Goal: Information Seeking & Learning: Check status

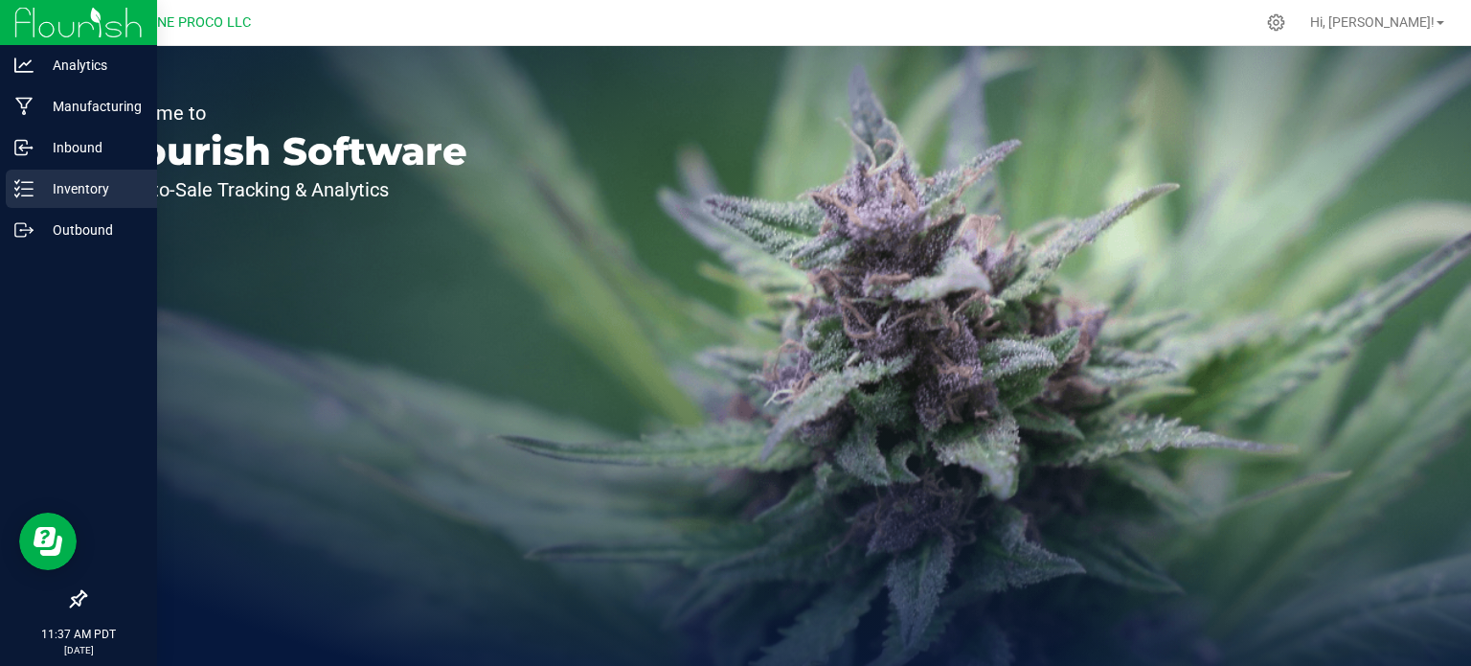
click at [42, 180] on p "Inventory" at bounding box center [91, 188] width 115 height 23
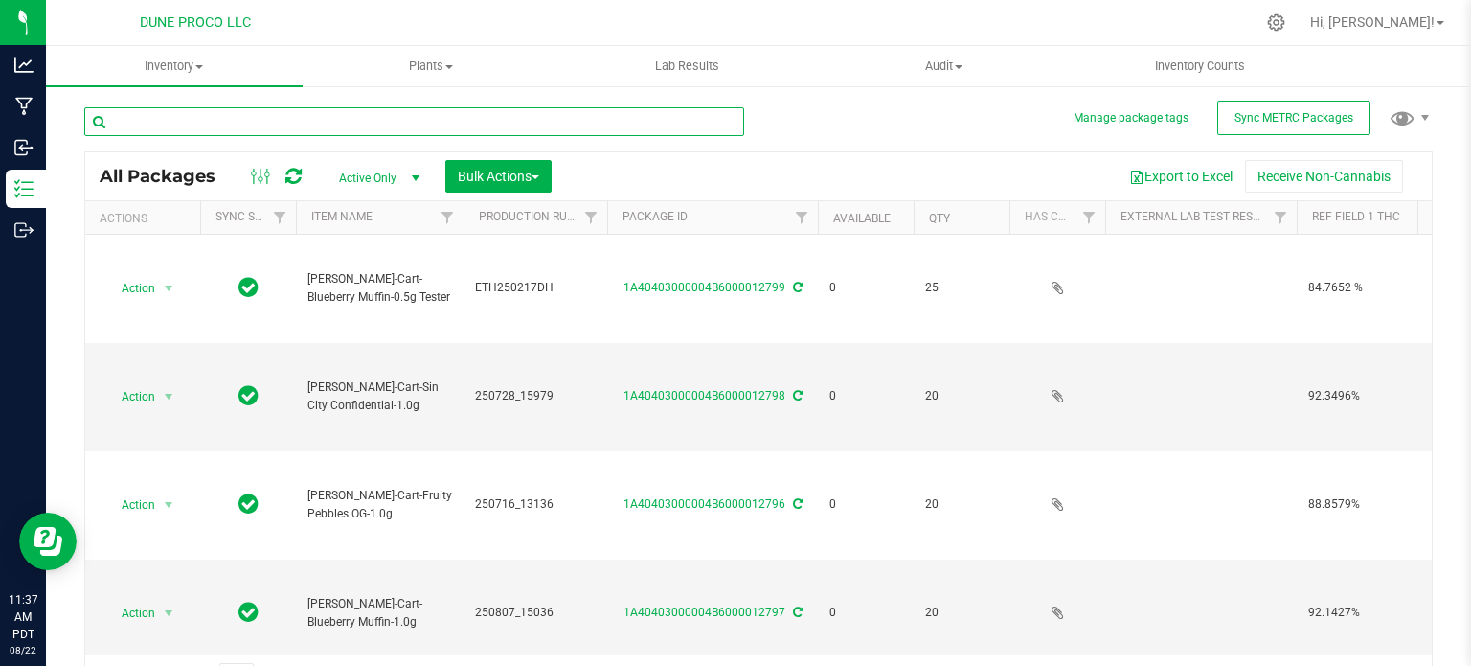
click at [285, 111] on input "text" at bounding box center [414, 121] width 660 height 29
type input "15326"
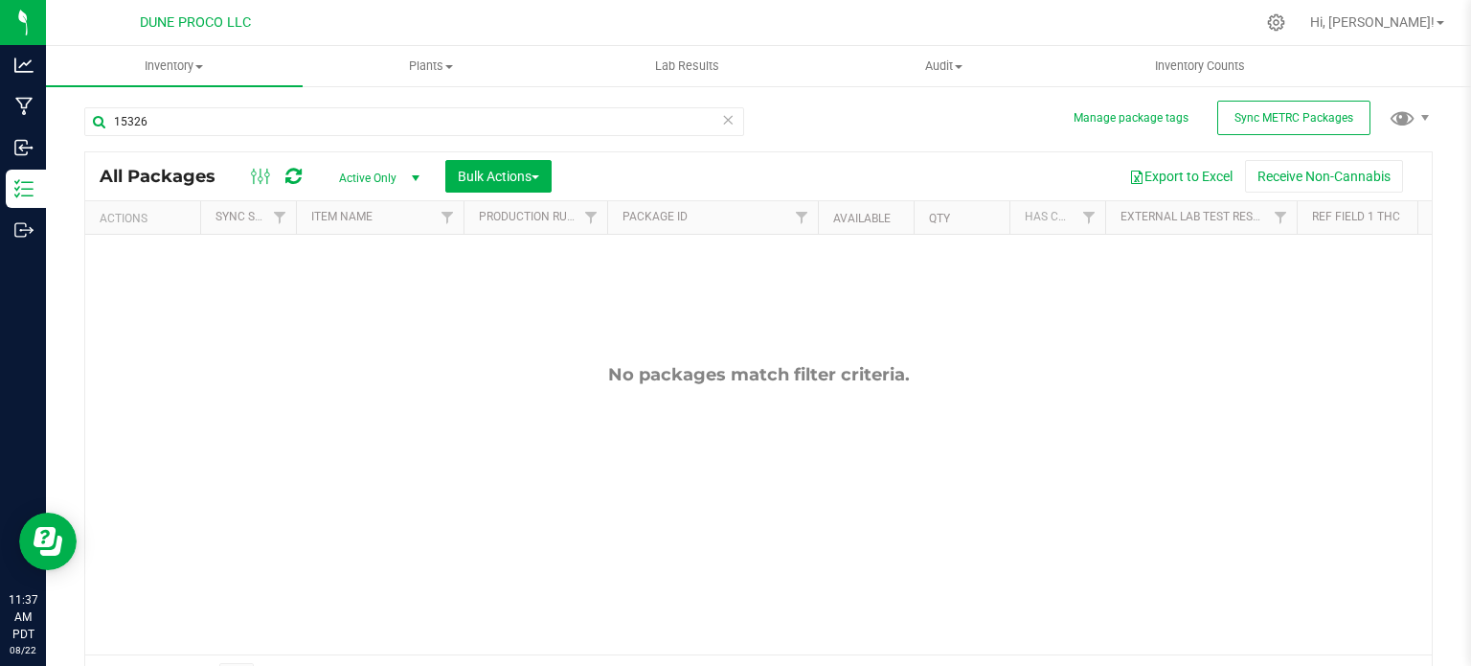
click at [399, 182] on span "Active Only" at bounding box center [375, 178] width 105 height 27
click at [355, 292] on li "All" at bounding box center [374, 295] width 103 height 29
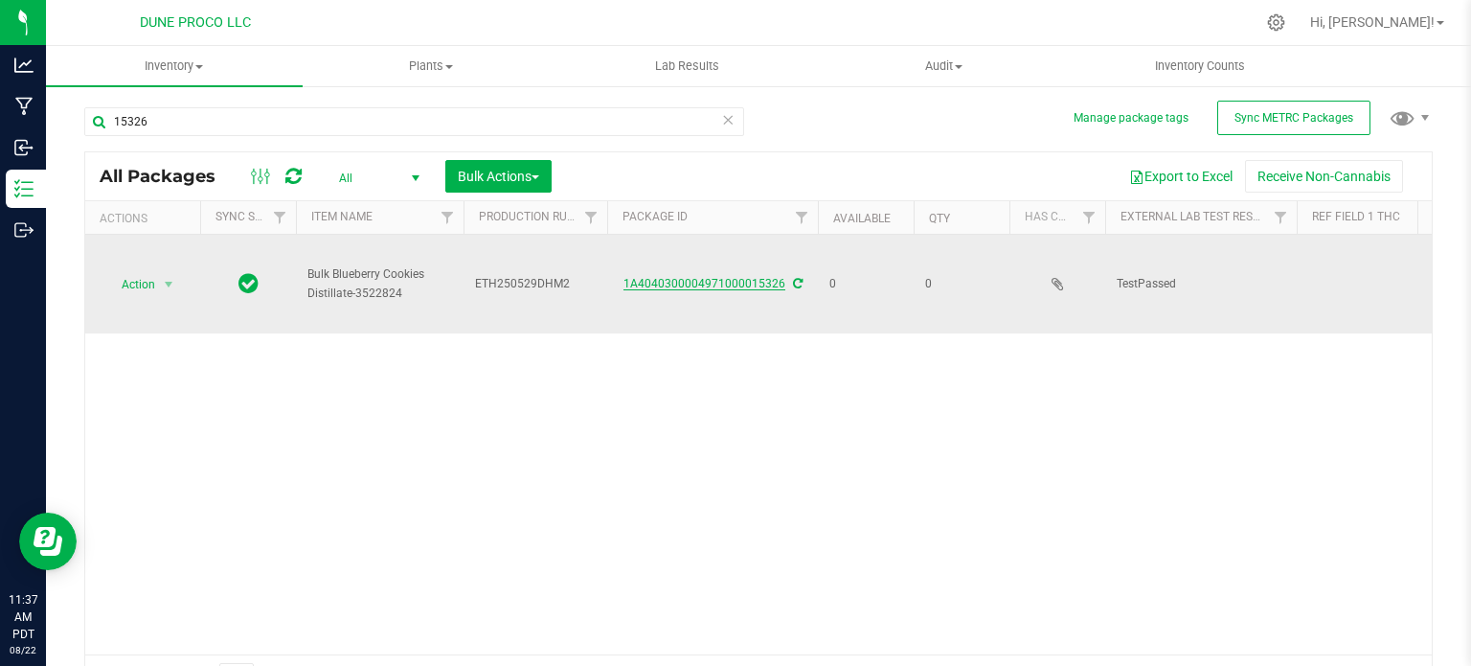
click at [653, 284] on link "1A4040300004971000015326" at bounding box center [705, 283] width 162 height 13
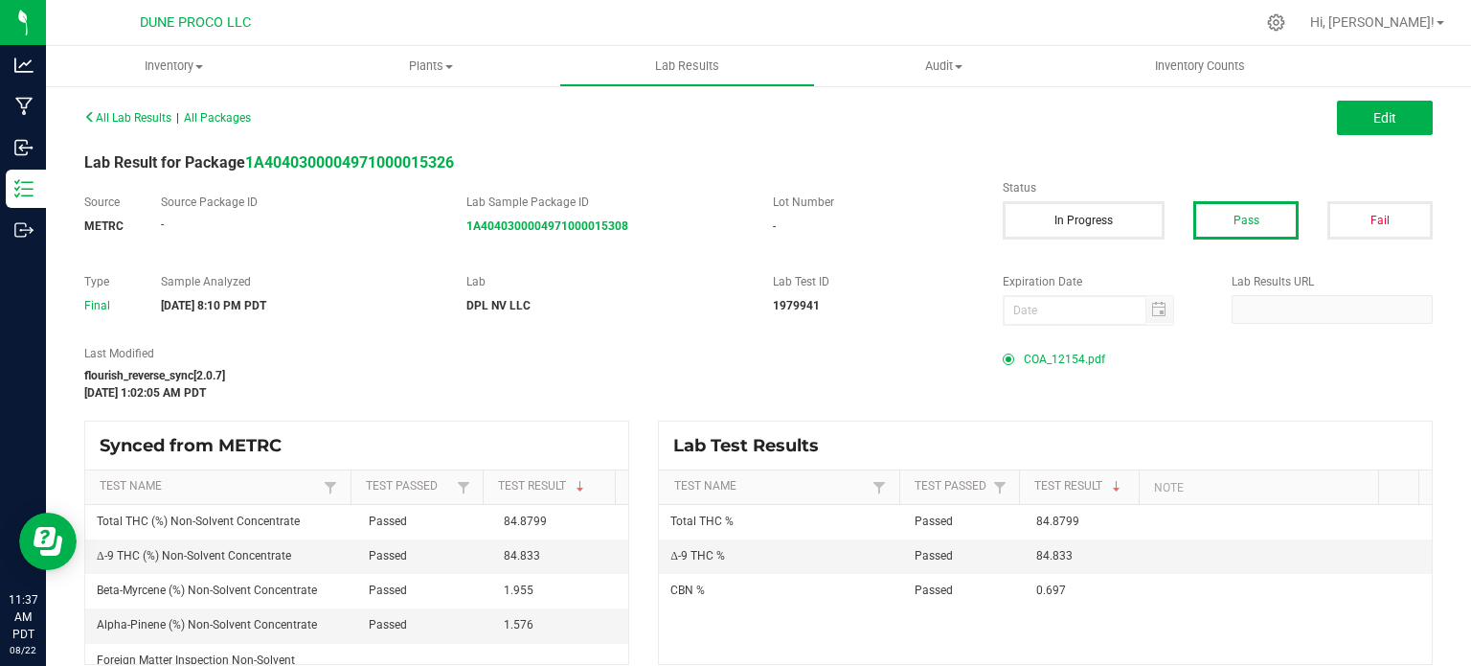
click at [1050, 345] on span "COA_12154.pdf" at bounding box center [1064, 359] width 81 height 29
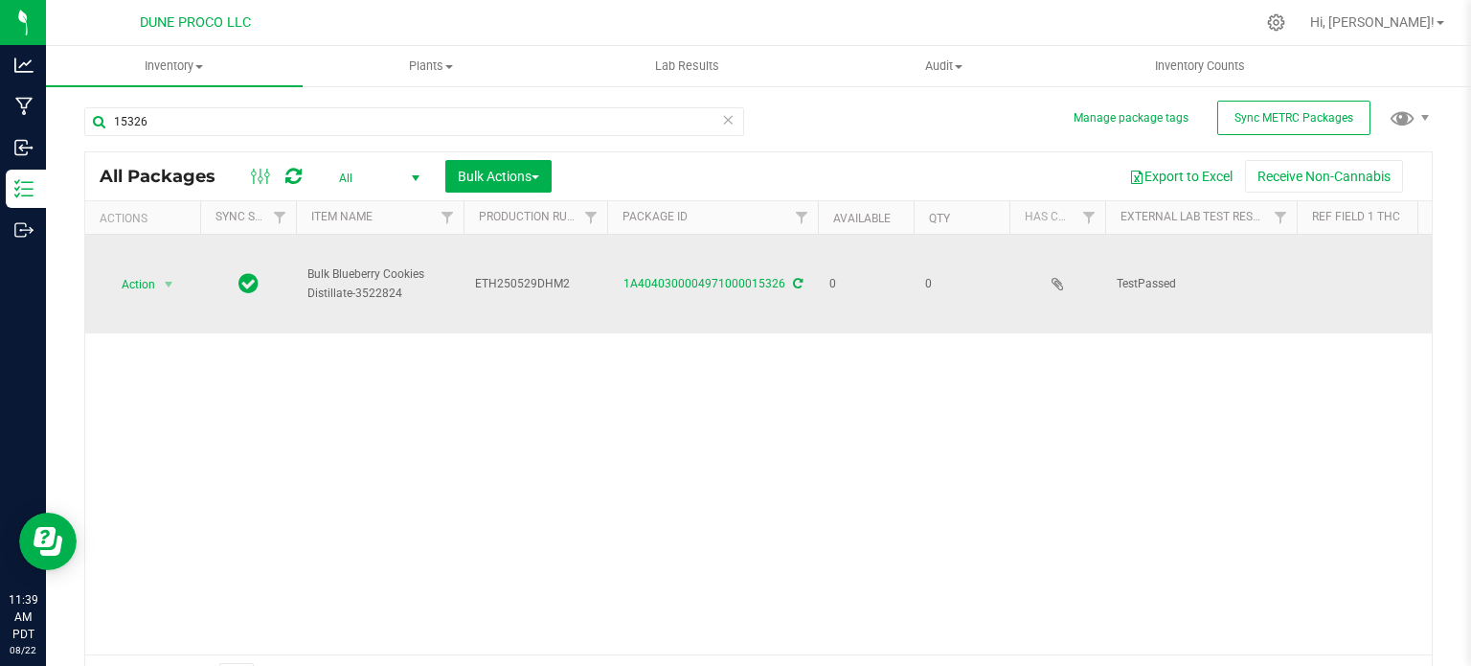
click at [532, 285] on span "ETH250529DHM2" at bounding box center [535, 284] width 121 height 18
click at [532, 285] on input "ETH250529DHM2" at bounding box center [531, 284] width 137 height 30
click at [302, 136] on div "15326" at bounding box center [414, 129] width 660 height 44
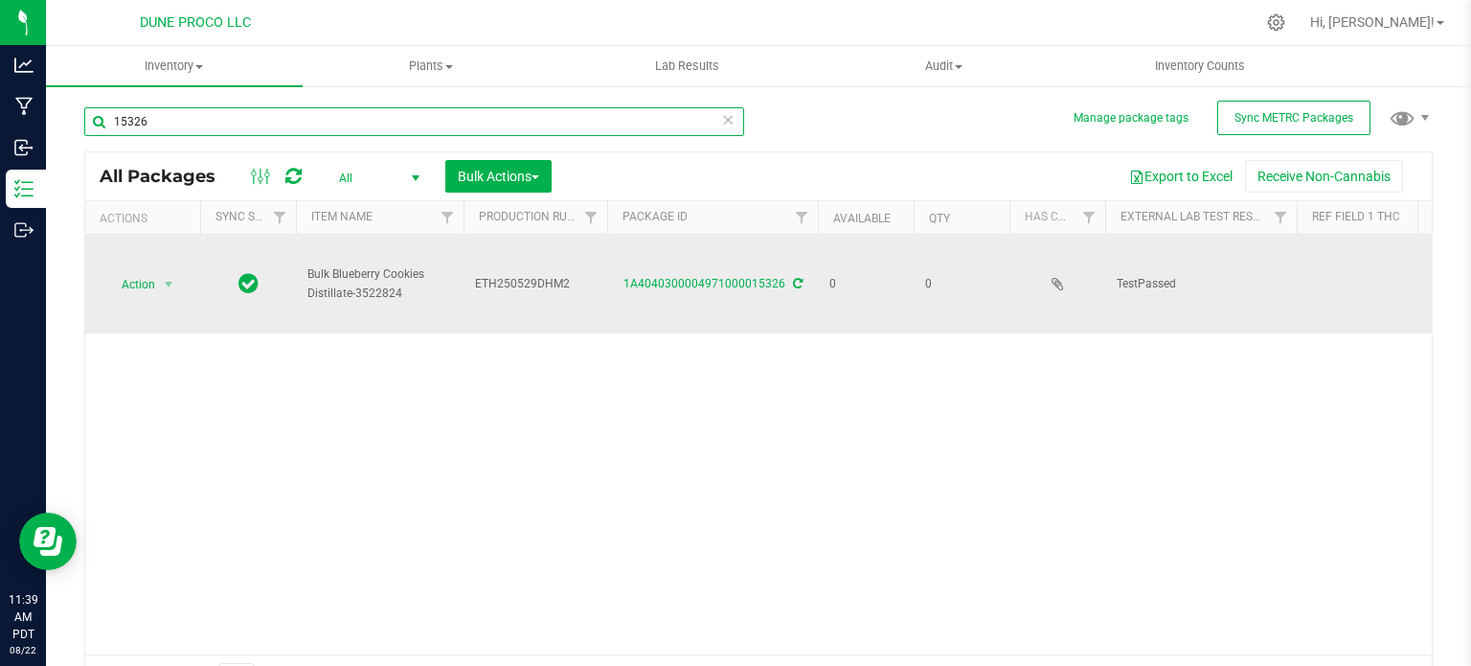
click at [301, 129] on input "15326" at bounding box center [414, 121] width 660 height 29
paste input "ETH250529DHM2"
type input "ETH250529DHM2"
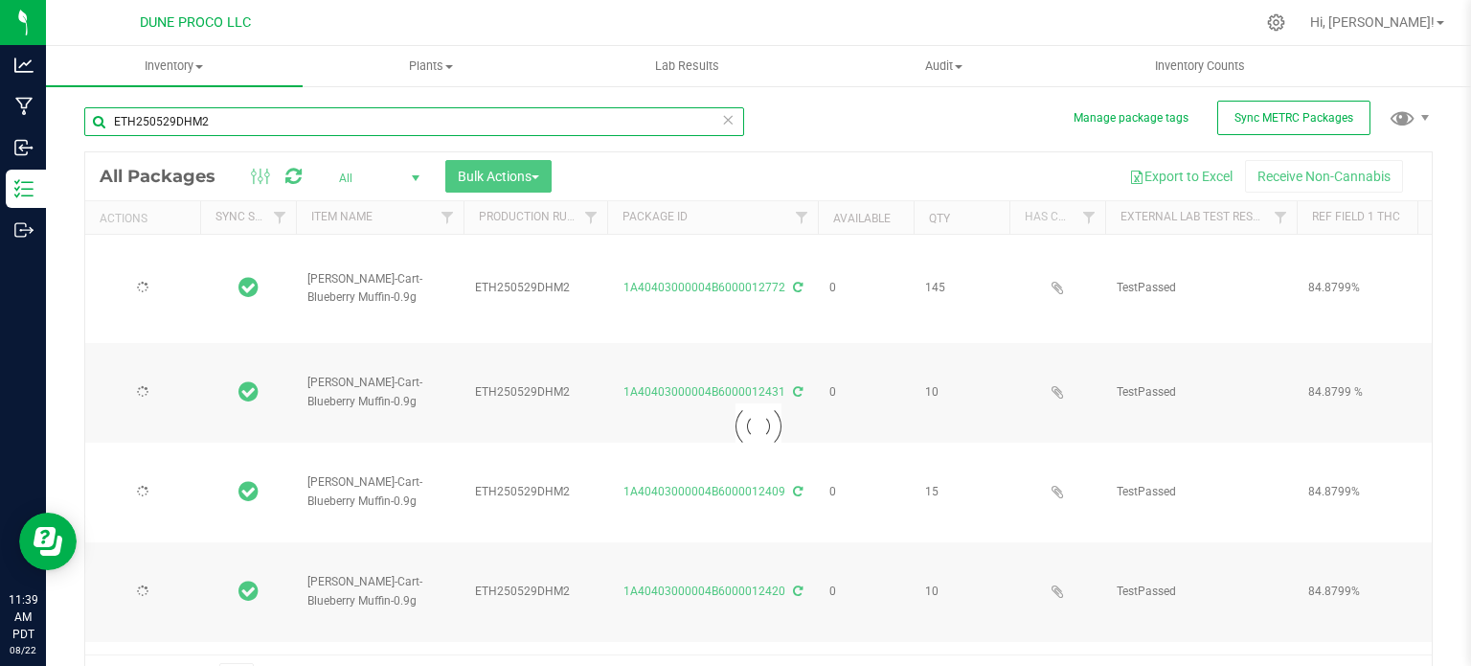
type input "[DATE]"
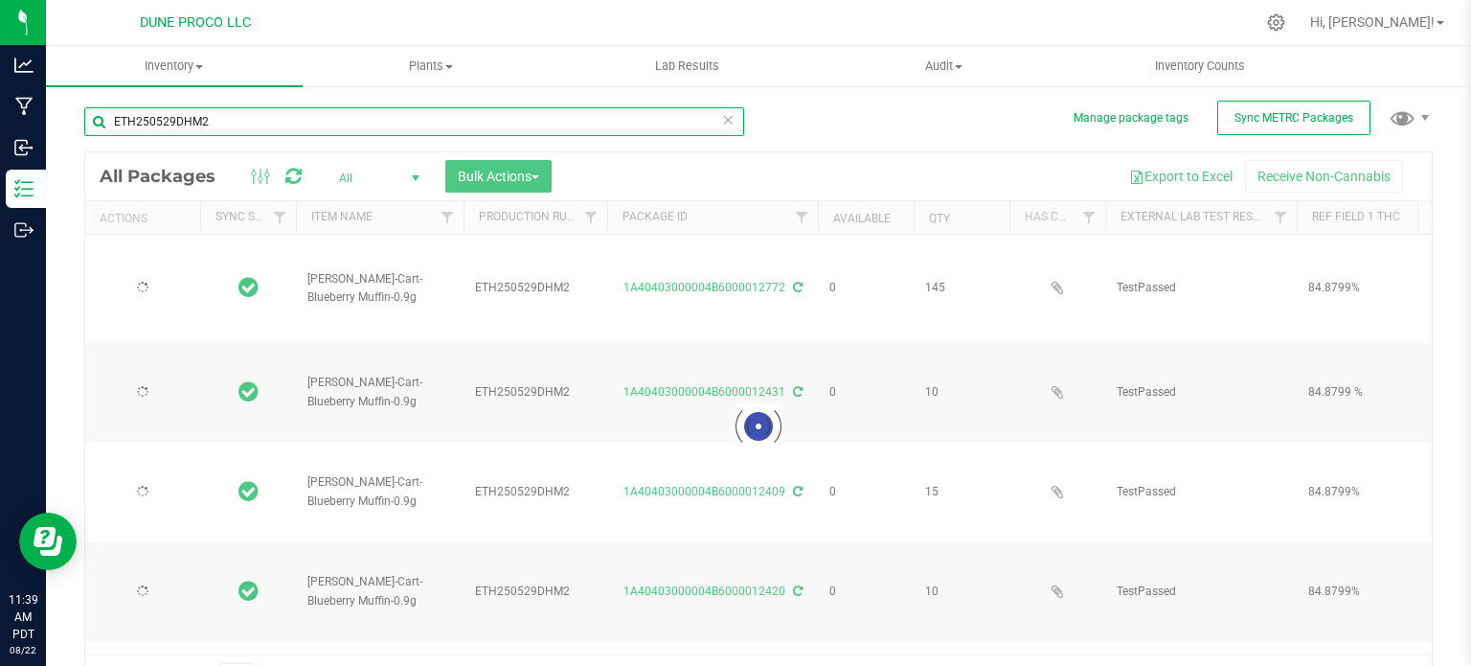
type input "[DATE]"
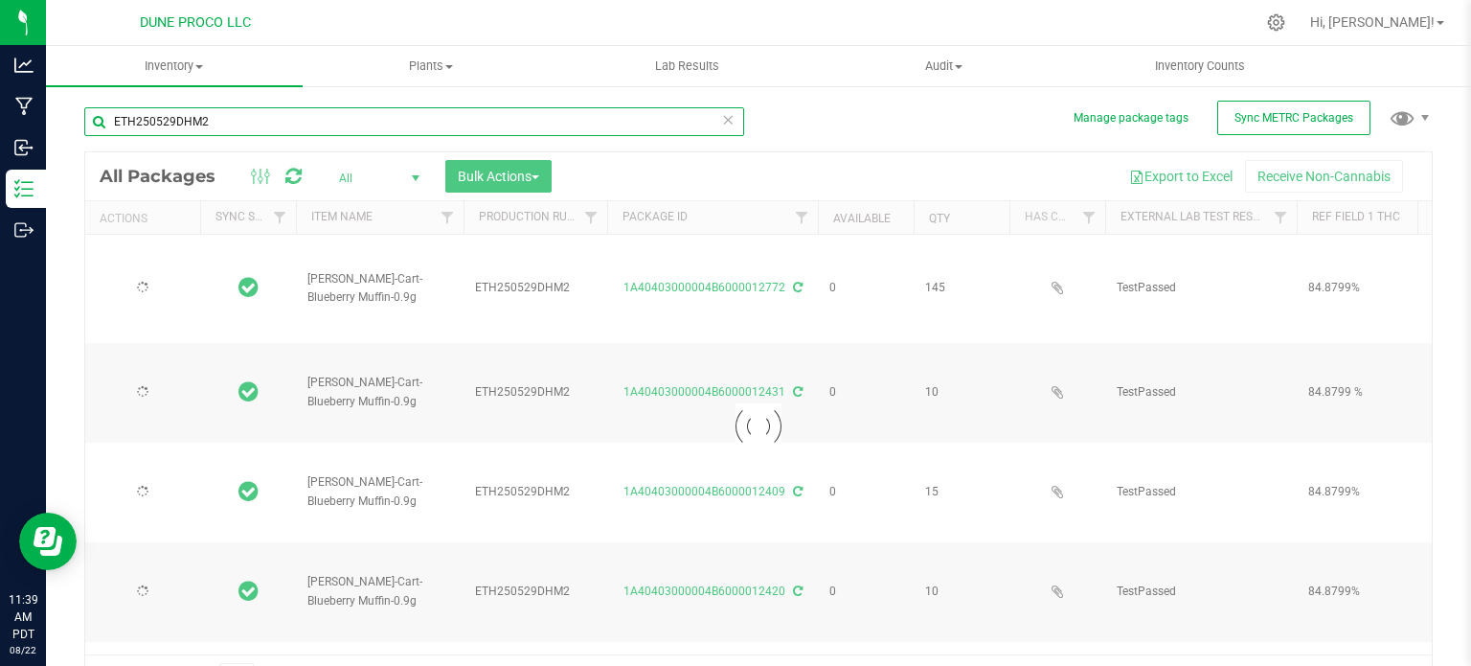
type input "[DATE]"
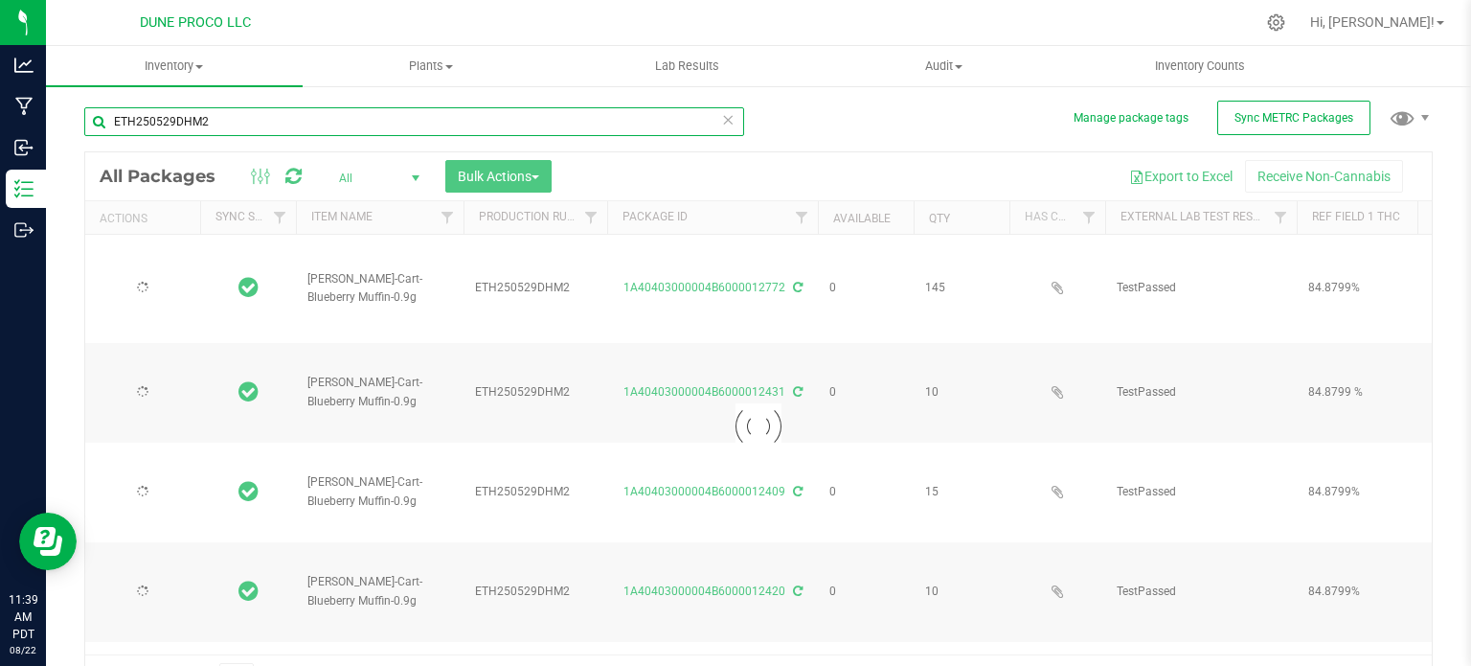
type input "[DATE]"
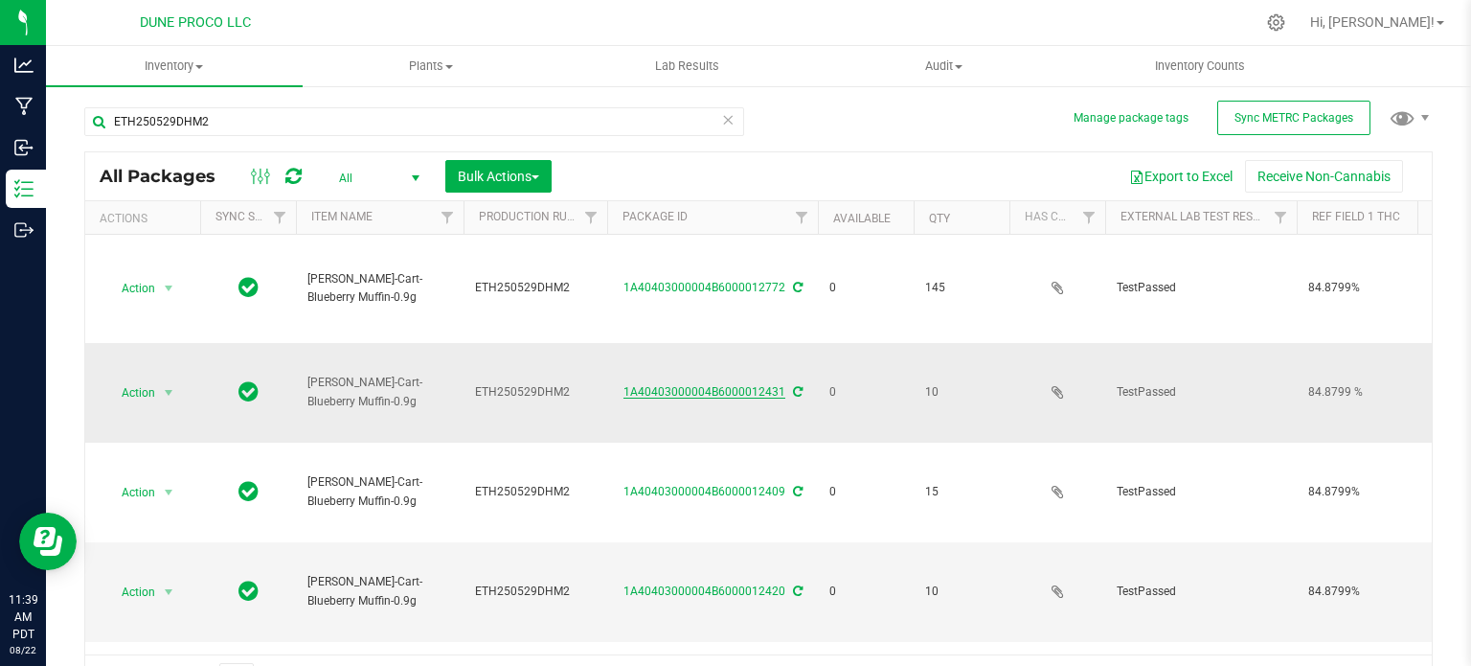
click at [706, 385] on link "1A40403000004B6000012431" at bounding box center [705, 391] width 162 height 13
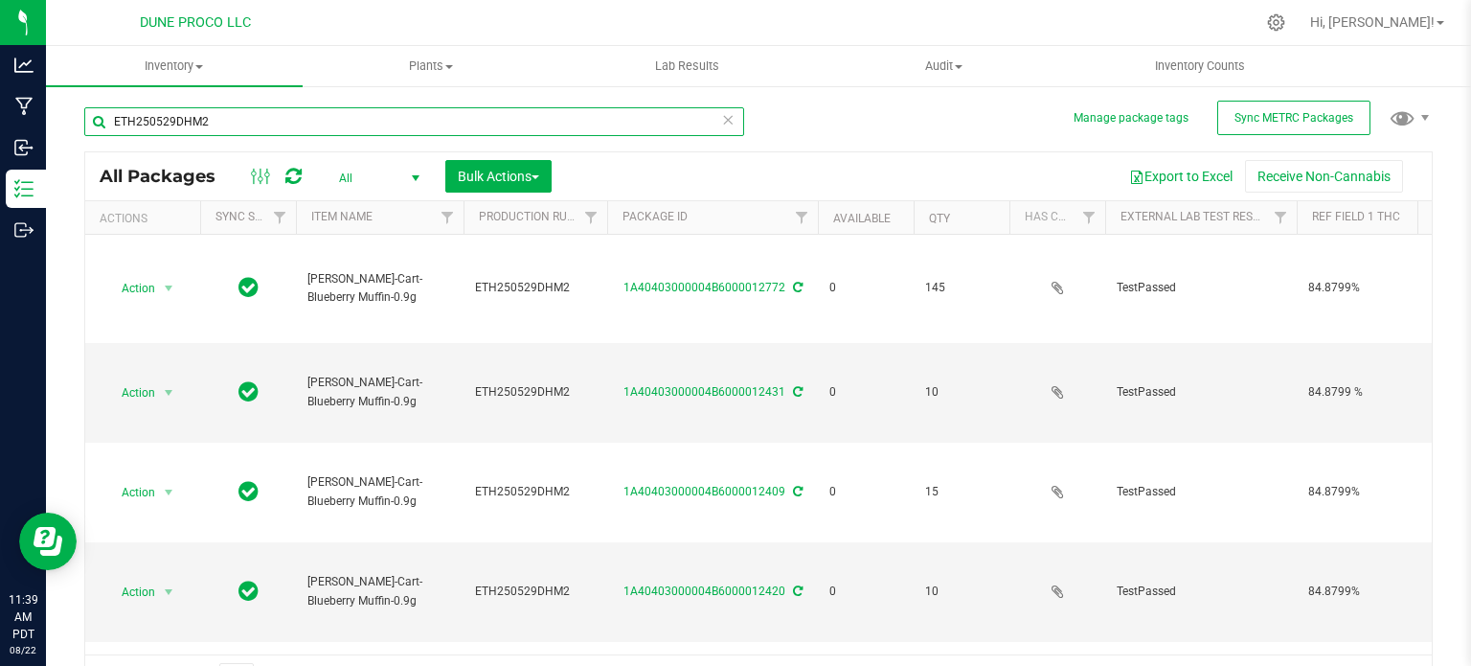
click at [284, 116] on input "ETH250529DHM2" at bounding box center [414, 121] width 660 height 29
type input "15326"
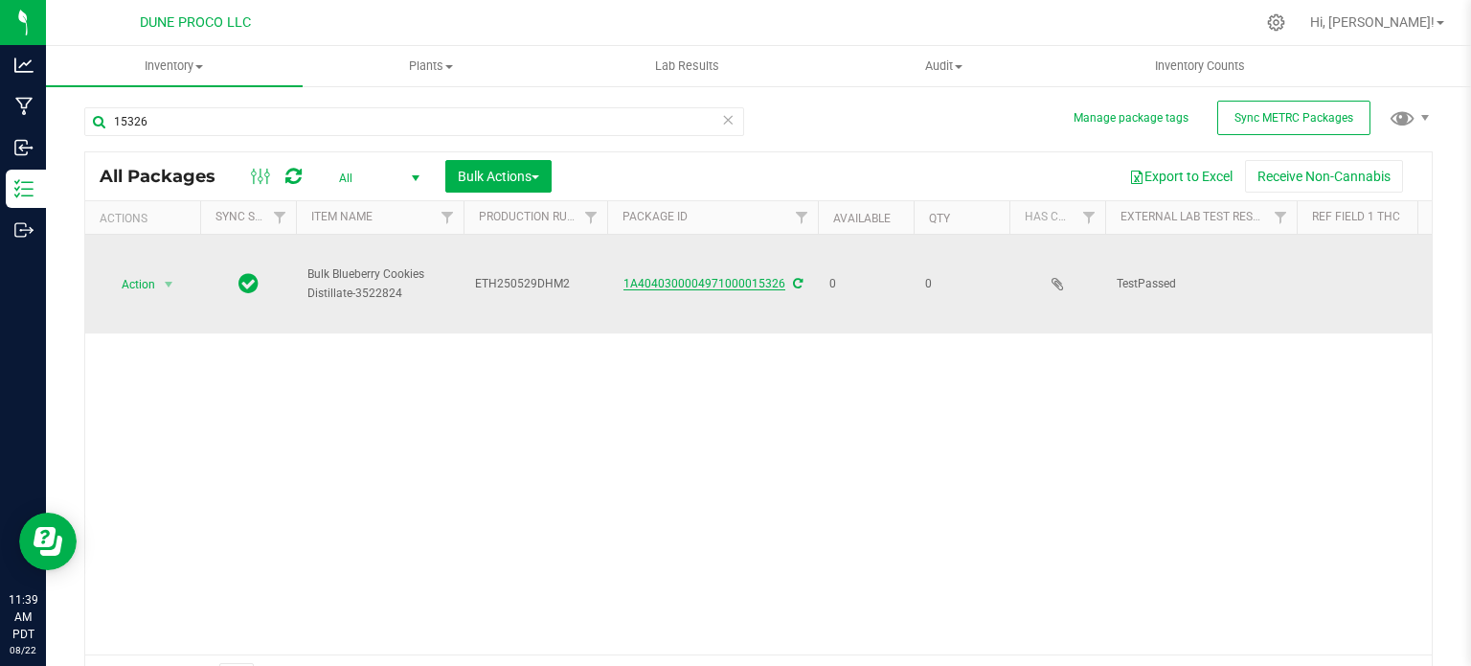
click at [656, 281] on link "1A4040300004971000015326" at bounding box center [705, 283] width 162 height 13
click at [706, 279] on link "1A4040300004971000015326" at bounding box center [705, 283] width 162 height 13
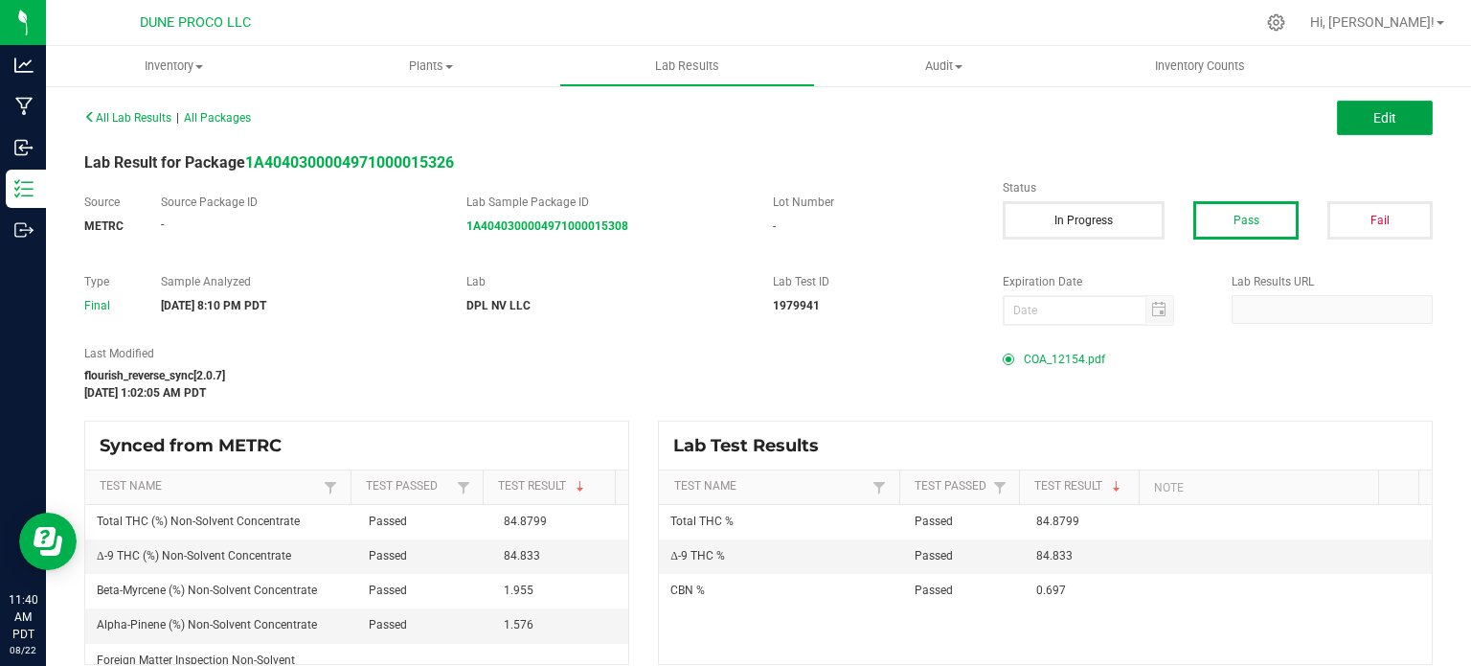
click at [1358, 126] on button "Edit" at bounding box center [1385, 118] width 96 height 34
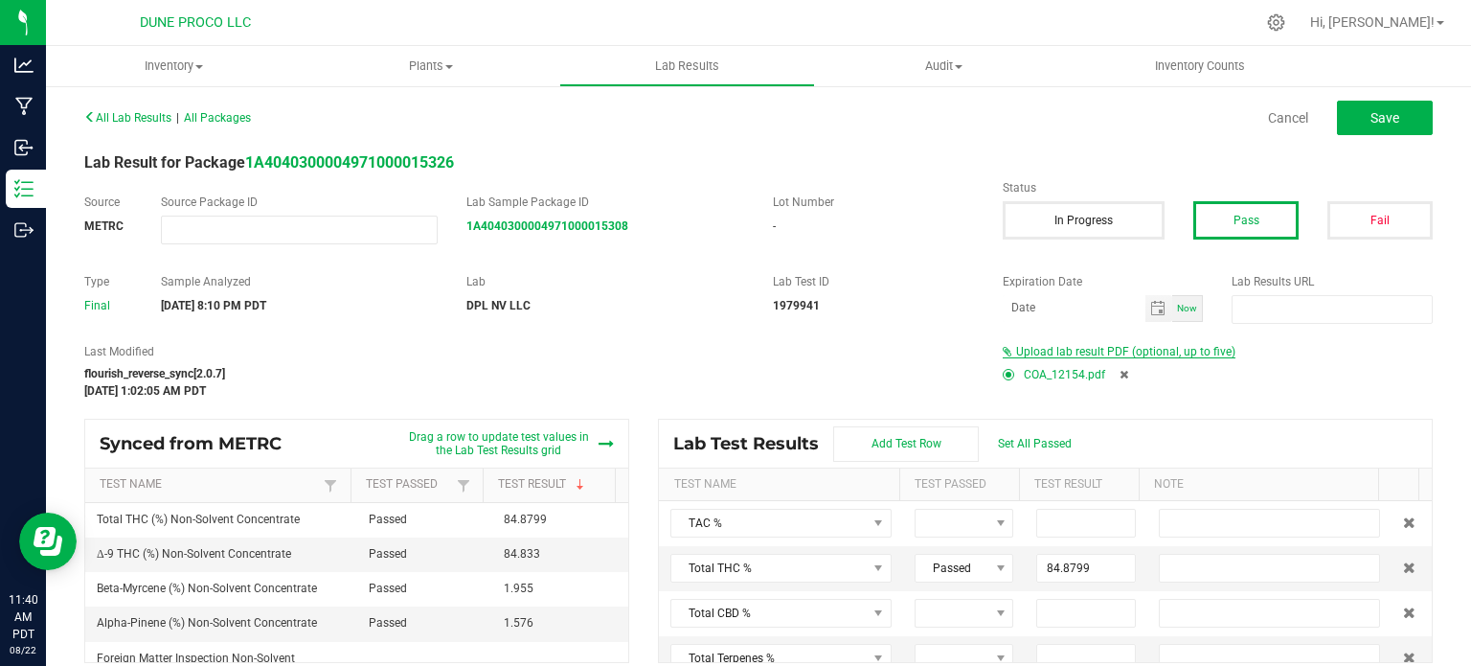
click at [1073, 348] on span "Upload lab result PDF (optional, up to five)" at bounding box center [1125, 351] width 219 height 13
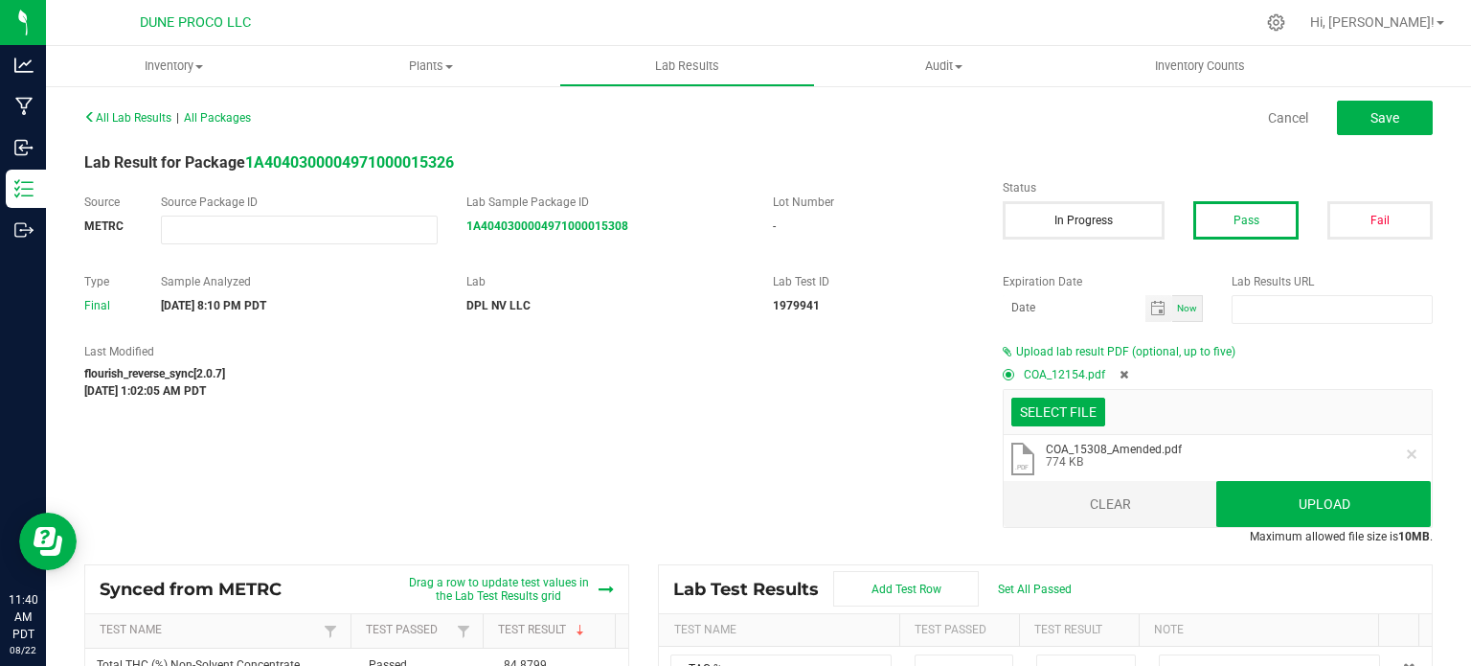
click at [1106, 504] on button "Clear" at bounding box center [1111, 504] width 215 height 46
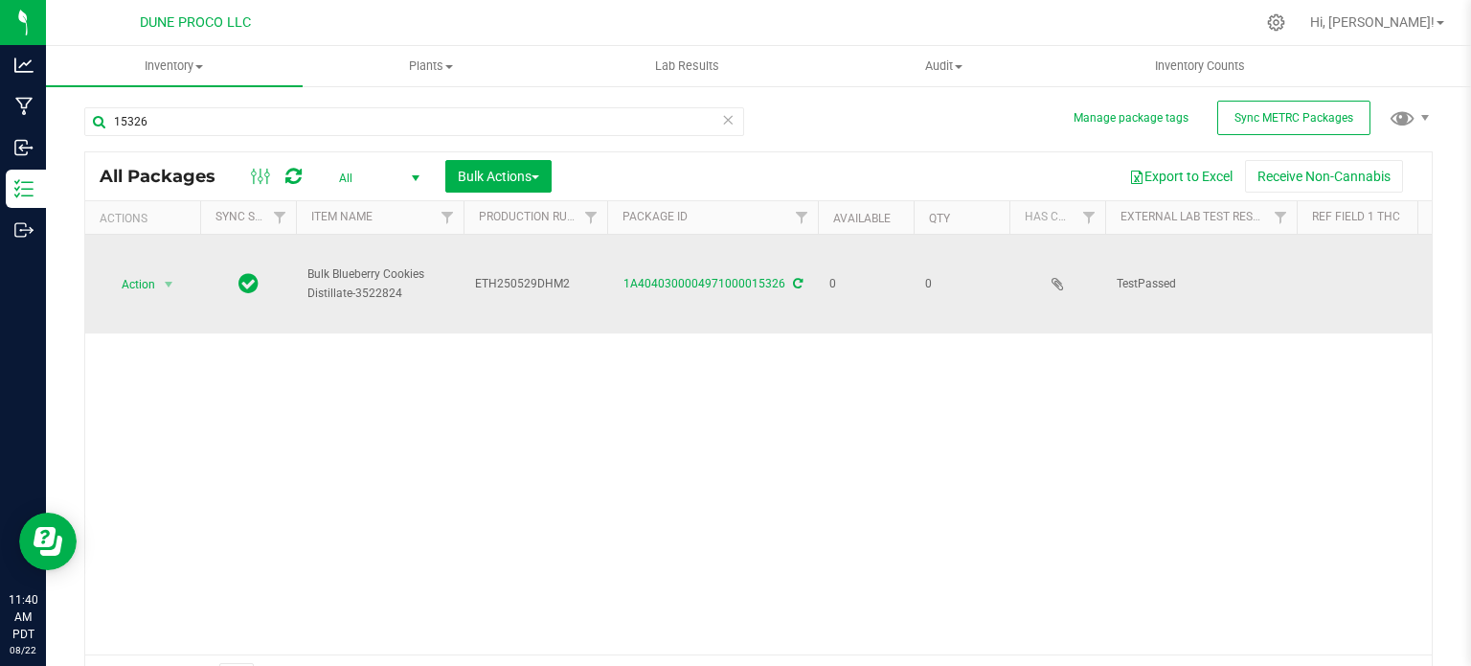
click at [748, 292] on td "1A4040300004971000015326" at bounding box center [712, 284] width 211 height 99
click at [746, 286] on link "1A4040300004971000015326" at bounding box center [705, 283] width 162 height 13
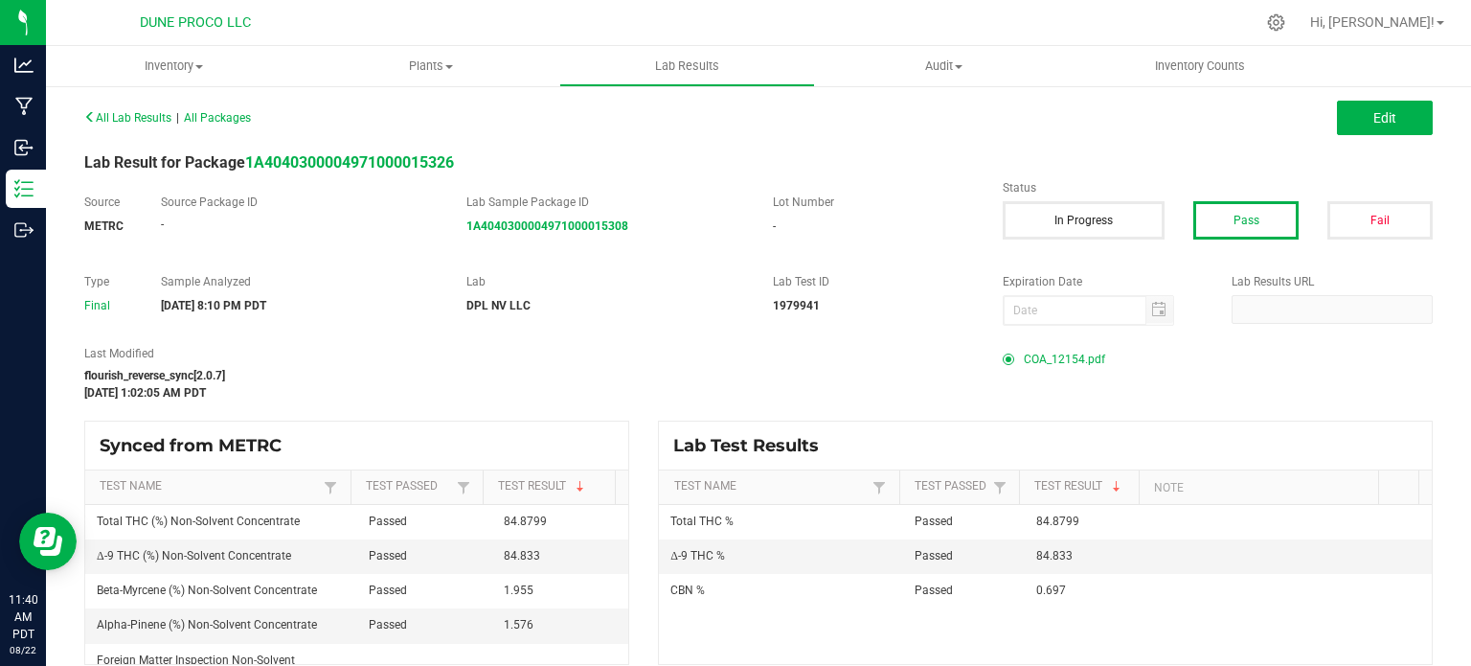
click at [1312, 352] on div "COA_12154.pdf" at bounding box center [1218, 359] width 430 height 29
click at [1374, 110] on span "Edit" at bounding box center [1385, 117] width 23 height 15
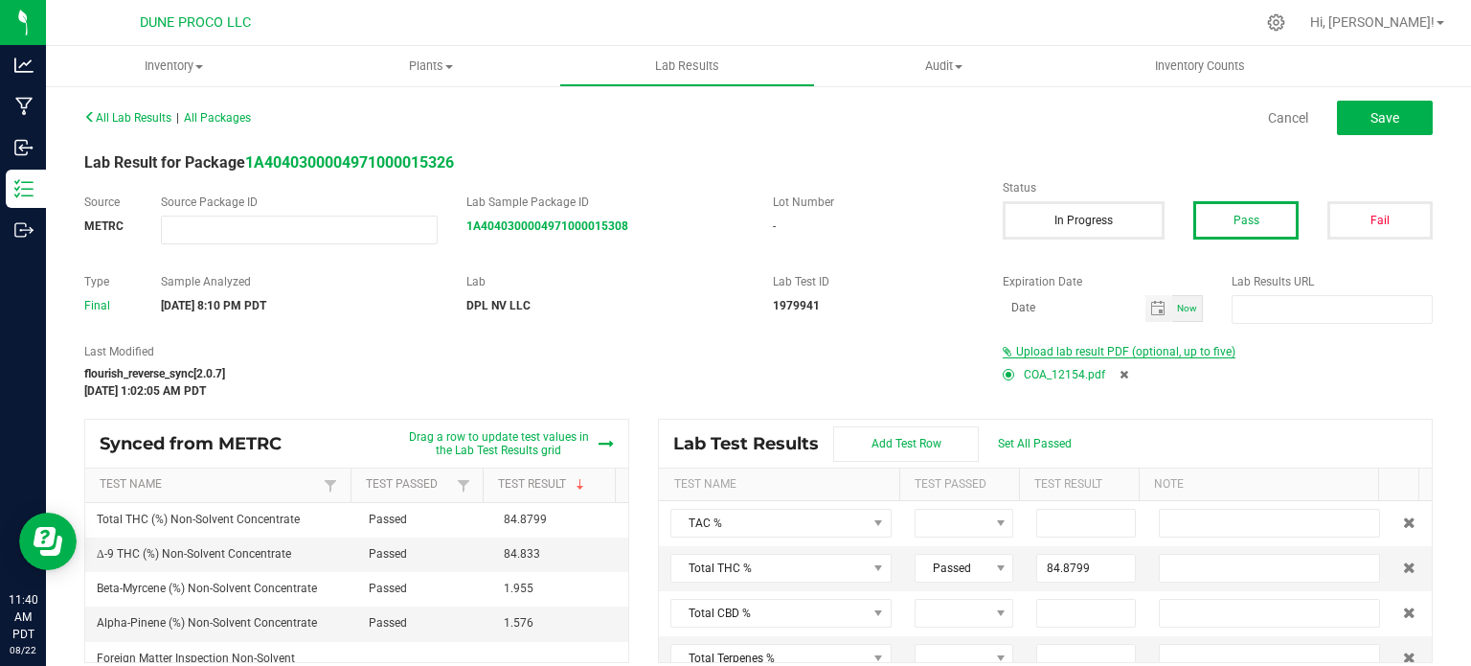
click at [1046, 352] on span "Upload lab result PDF (optional, up to five)" at bounding box center [1125, 351] width 219 height 13
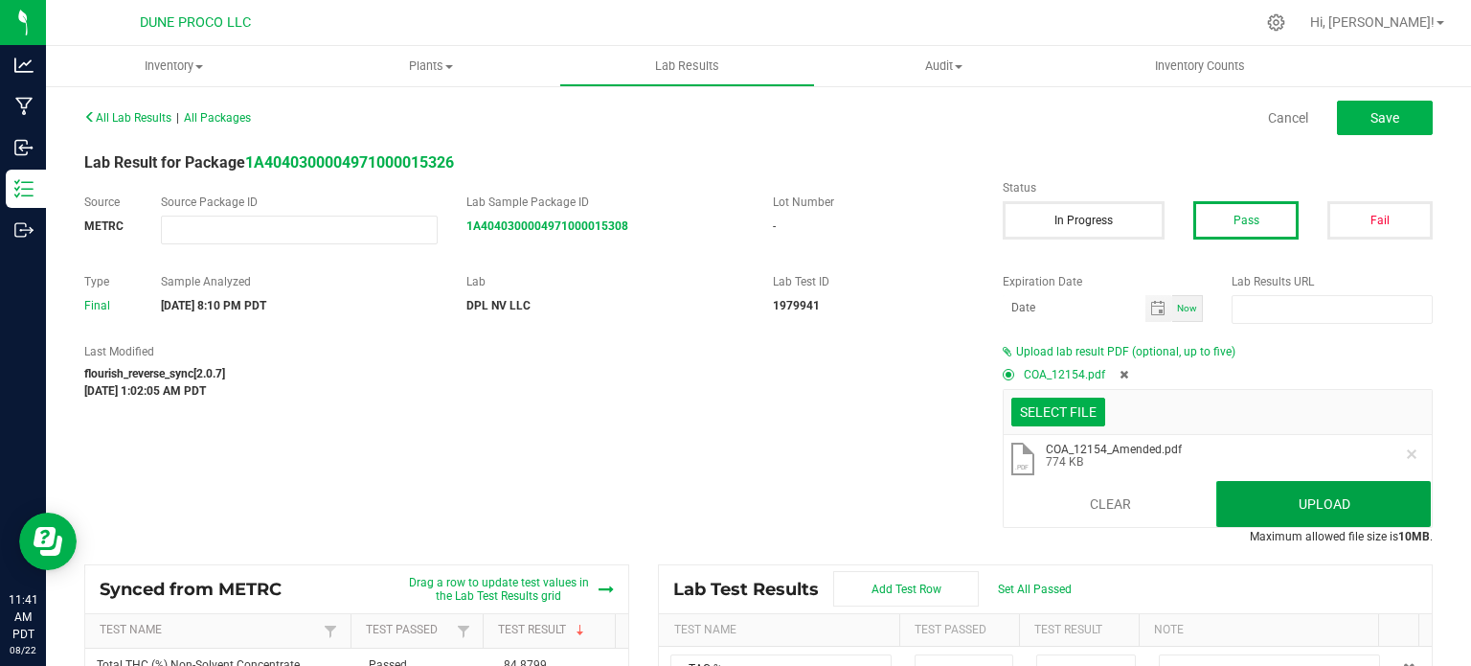
click at [1235, 492] on button "Upload" at bounding box center [1324, 504] width 215 height 46
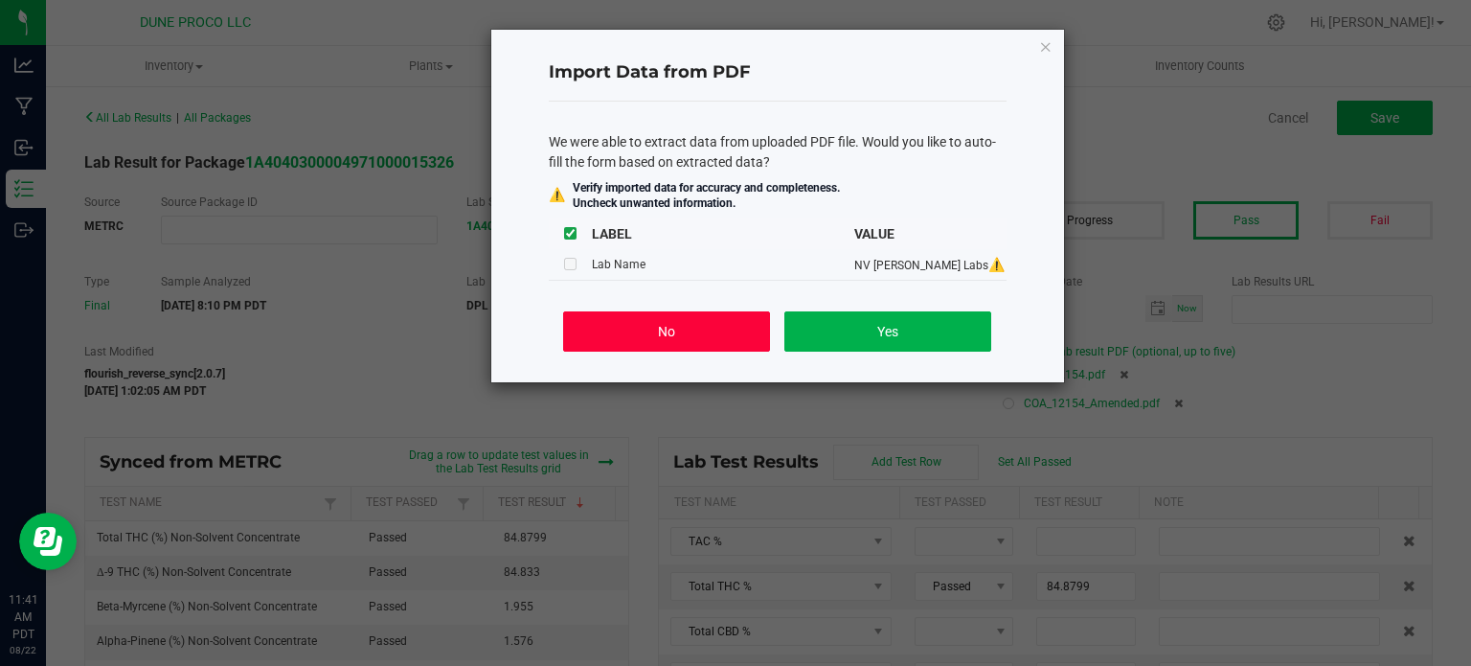
click at [695, 320] on button "No" at bounding box center [666, 331] width 206 height 40
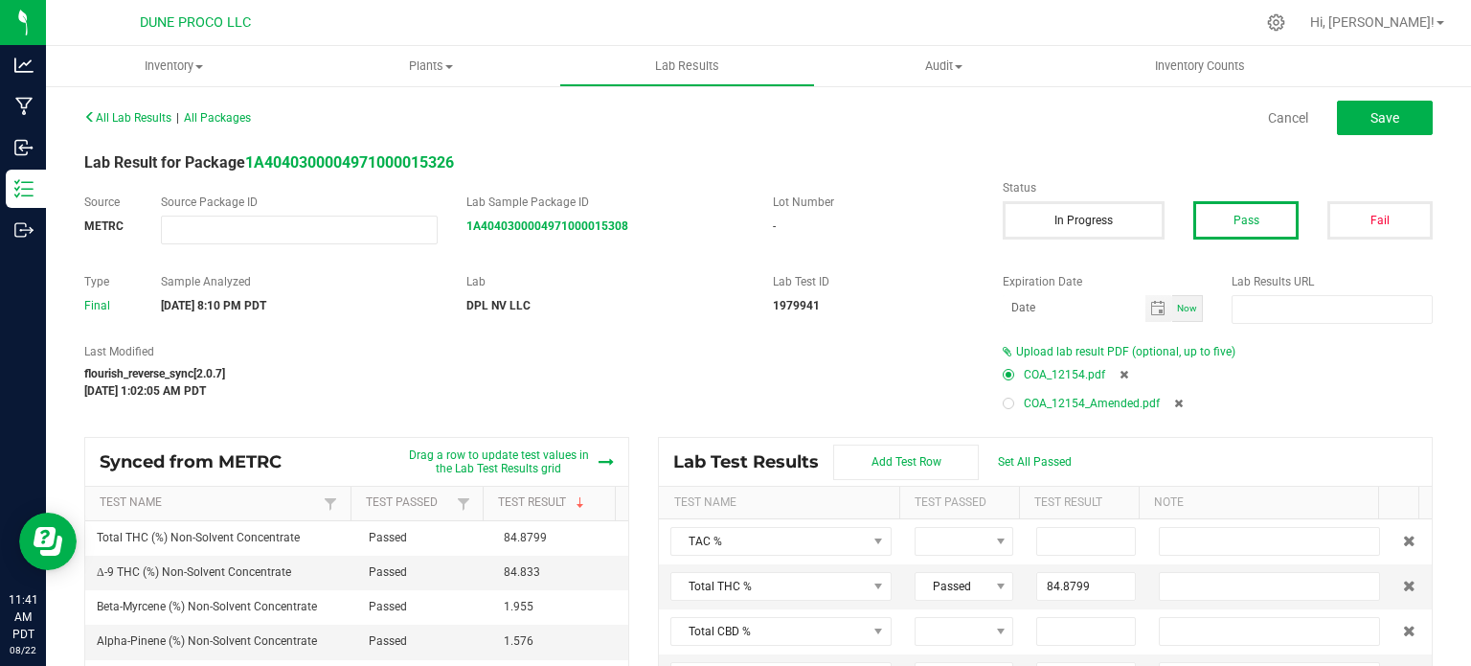
click at [1006, 404] on div at bounding box center [1009, 403] width 6 height 6
click at [1120, 375] on icon at bounding box center [1124, 374] width 9 height 11
type input "84.8799"
type input "84.8330"
type input "0.6970"
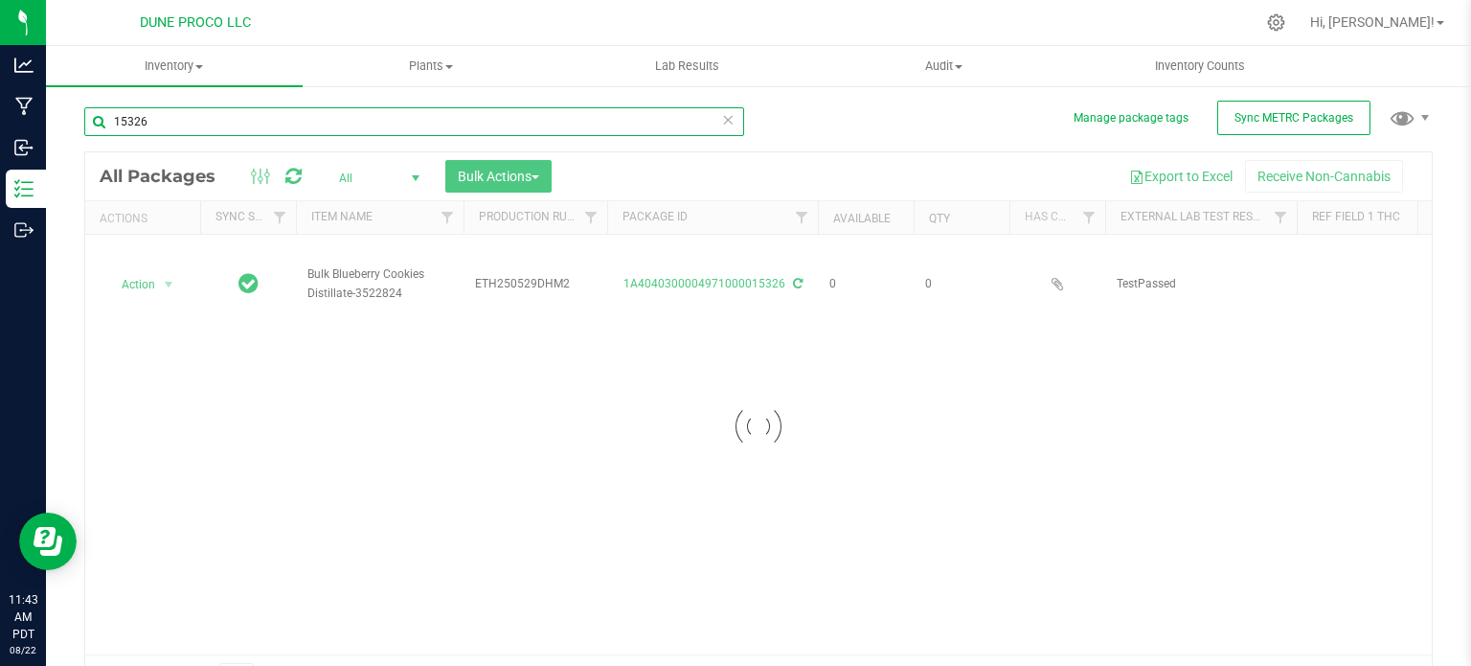
click at [177, 117] on input "15326" at bounding box center [414, 121] width 660 height 29
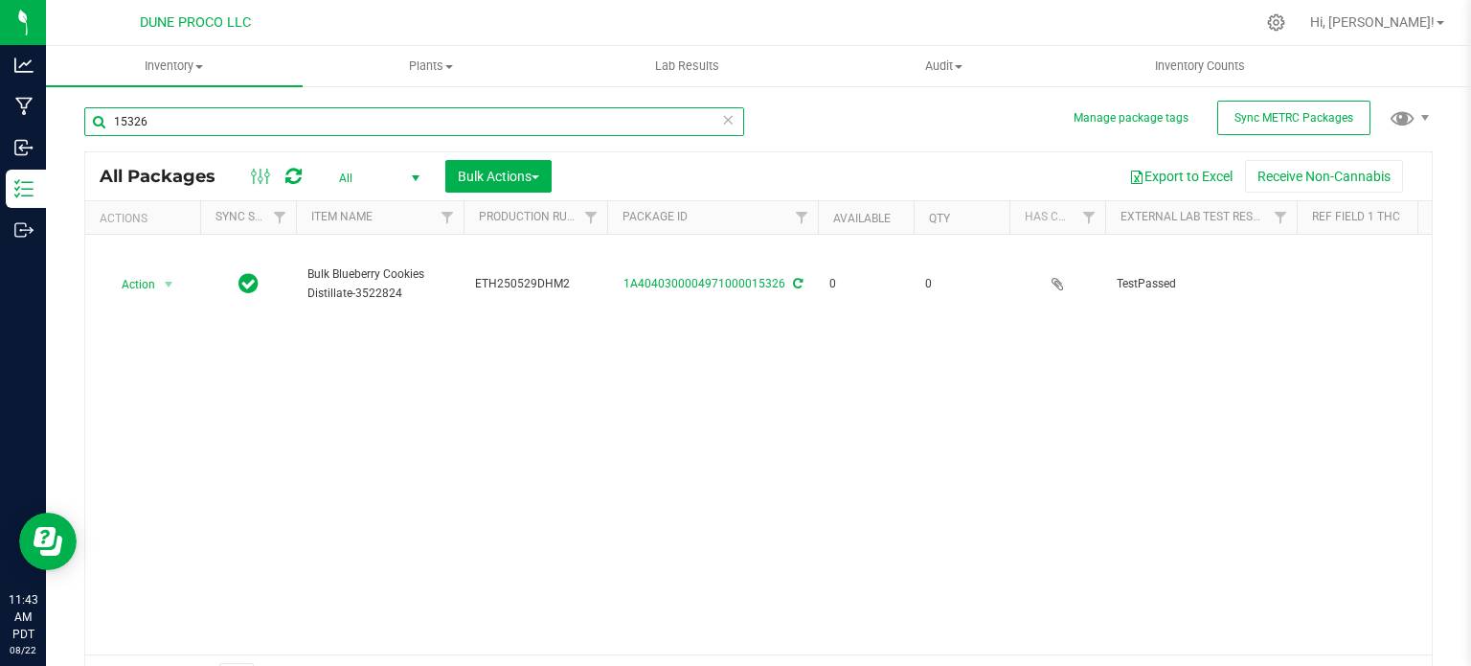
click at [177, 117] on input "15326" at bounding box center [414, 121] width 660 height 29
type input "15328"
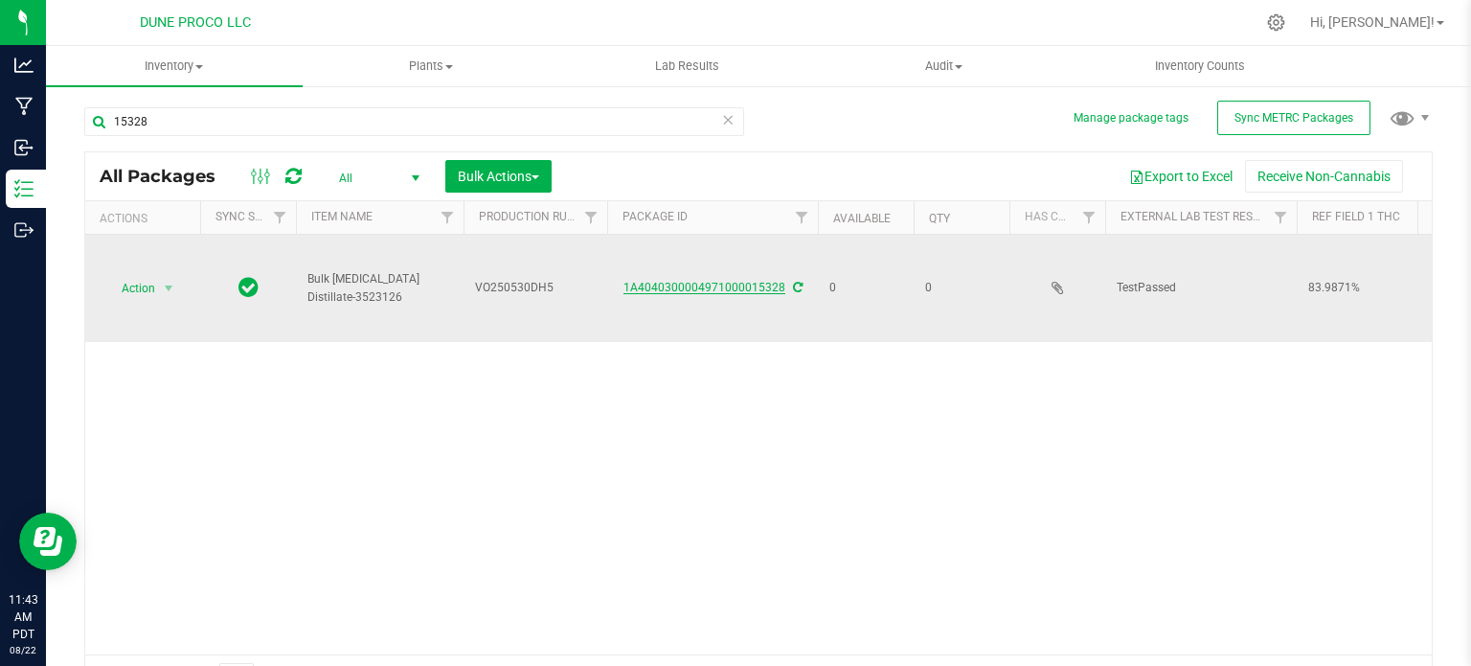
click at [701, 284] on link "1A4040300004971000015328" at bounding box center [705, 287] width 162 height 13
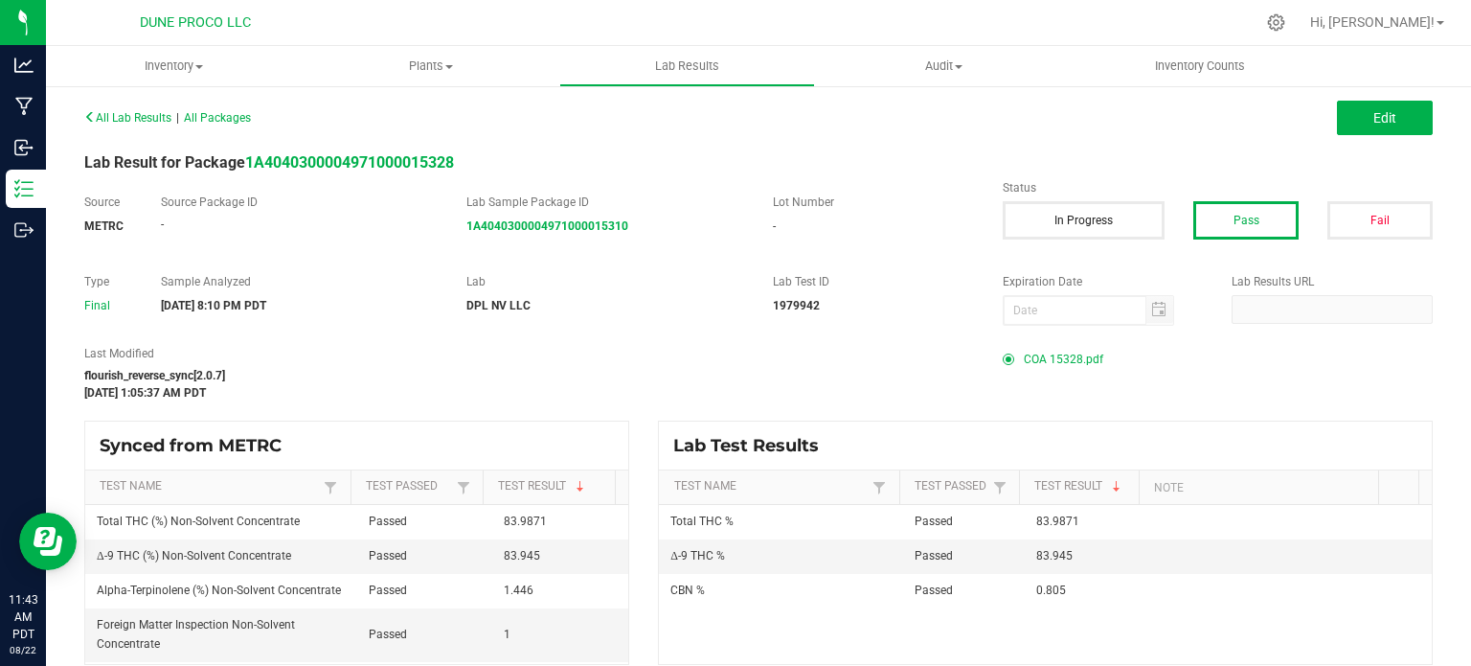
click at [1047, 356] on span "COA 15328.pdf" at bounding box center [1064, 359] width 80 height 29
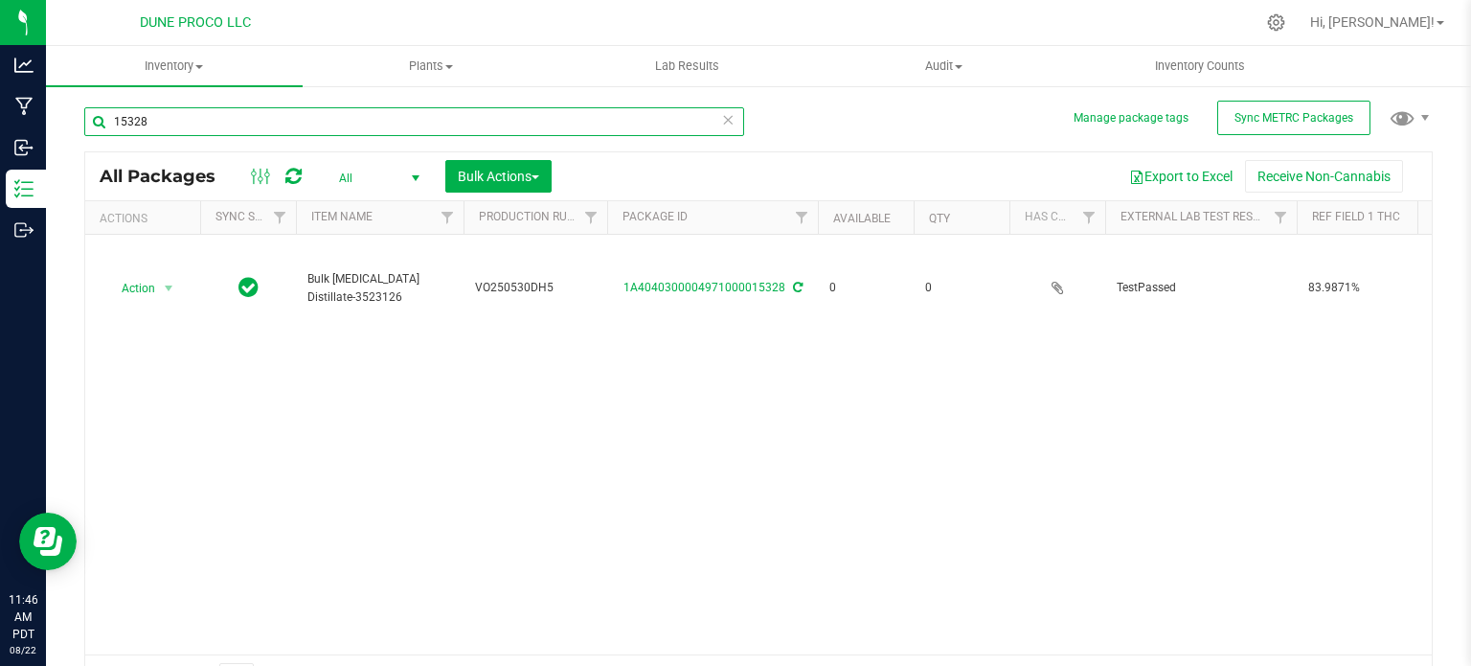
click at [172, 129] on input "15328" at bounding box center [414, 121] width 660 height 29
type input "12773"
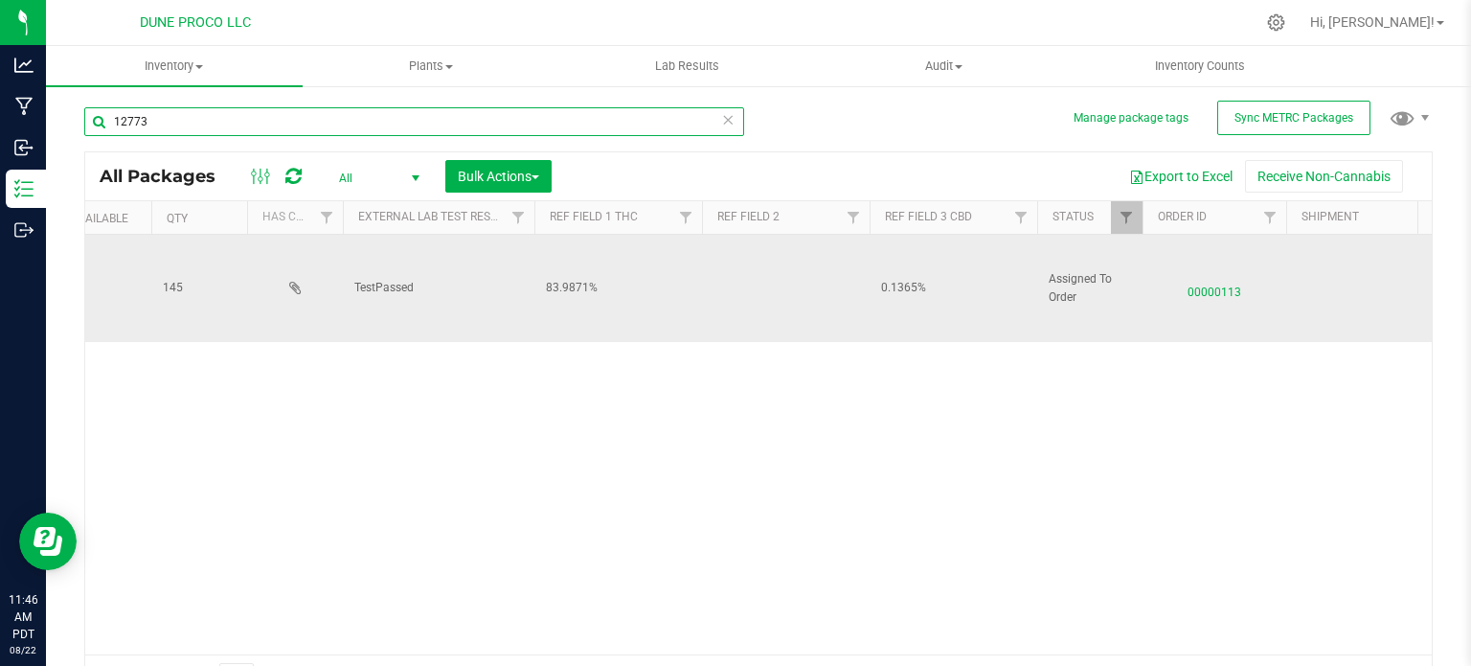
scroll to position [0, 1075]
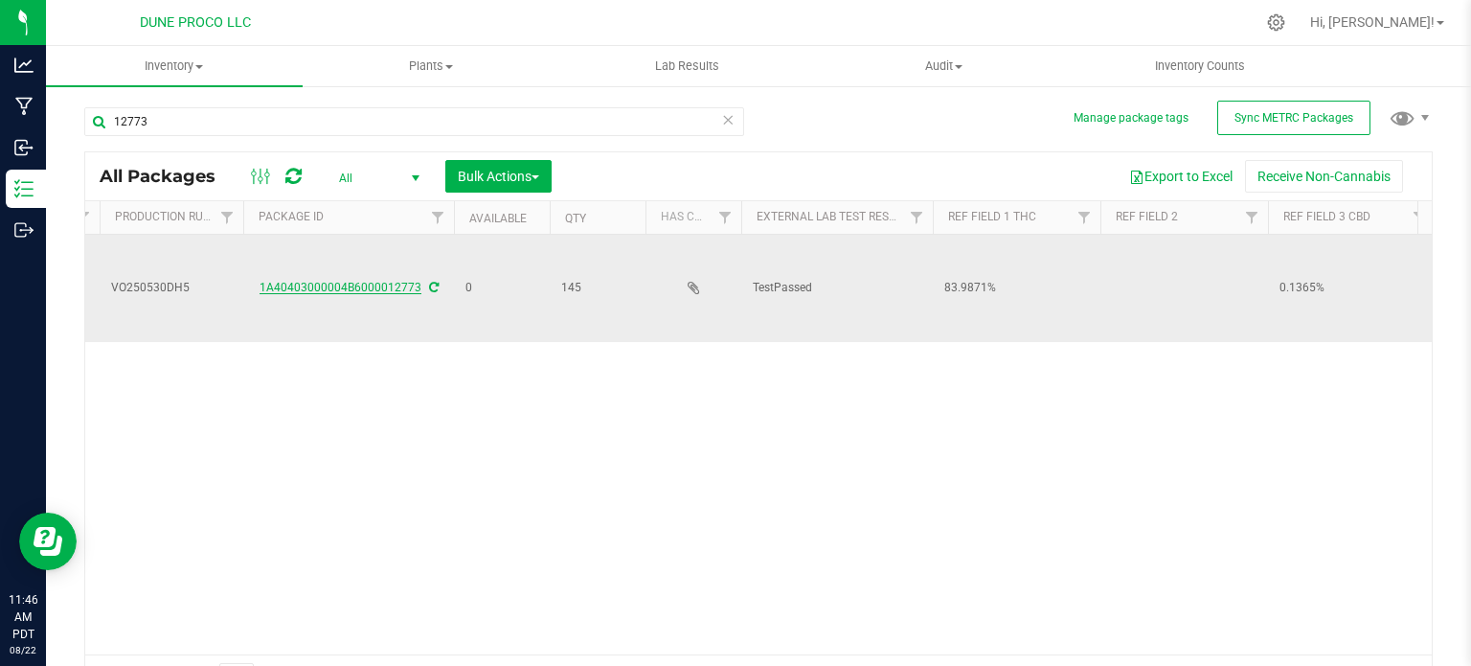
click at [398, 281] on link "1A40403000004B6000012773" at bounding box center [341, 287] width 162 height 13
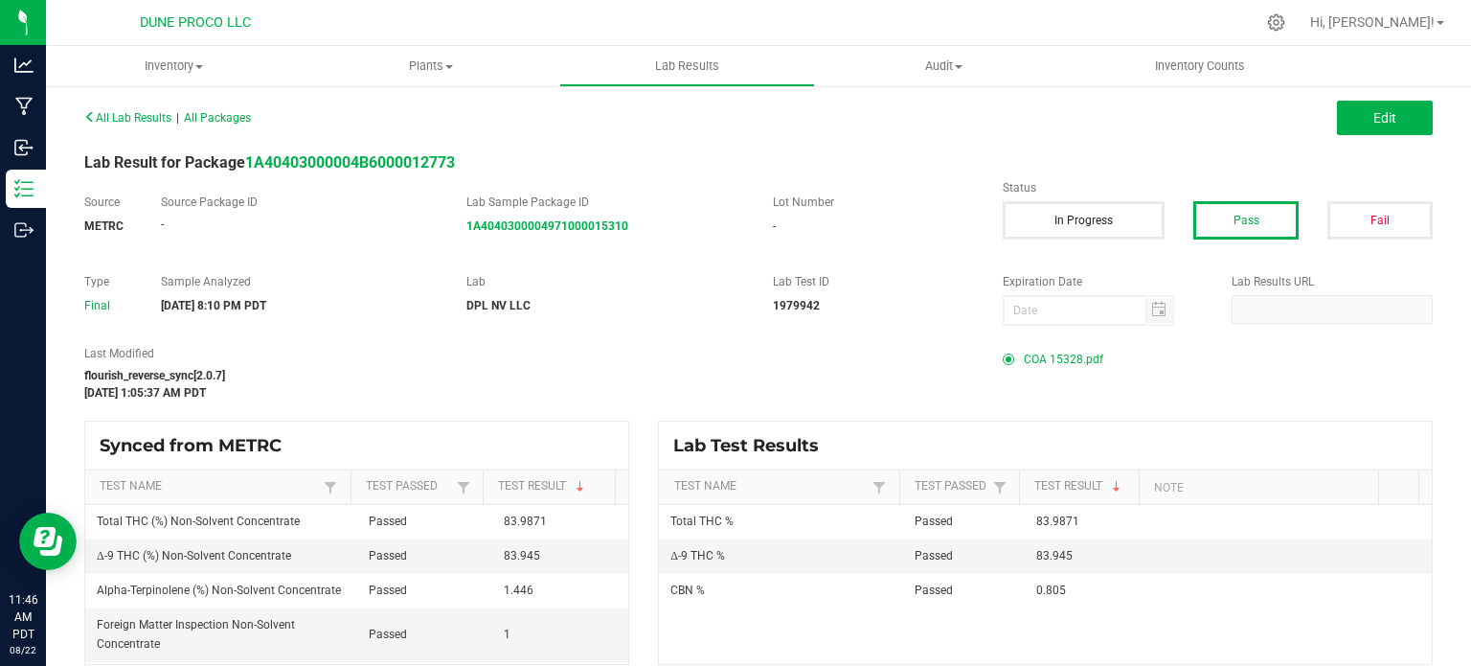
click at [1061, 355] on span "COA 15328.pdf" at bounding box center [1064, 359] width 80 height 29
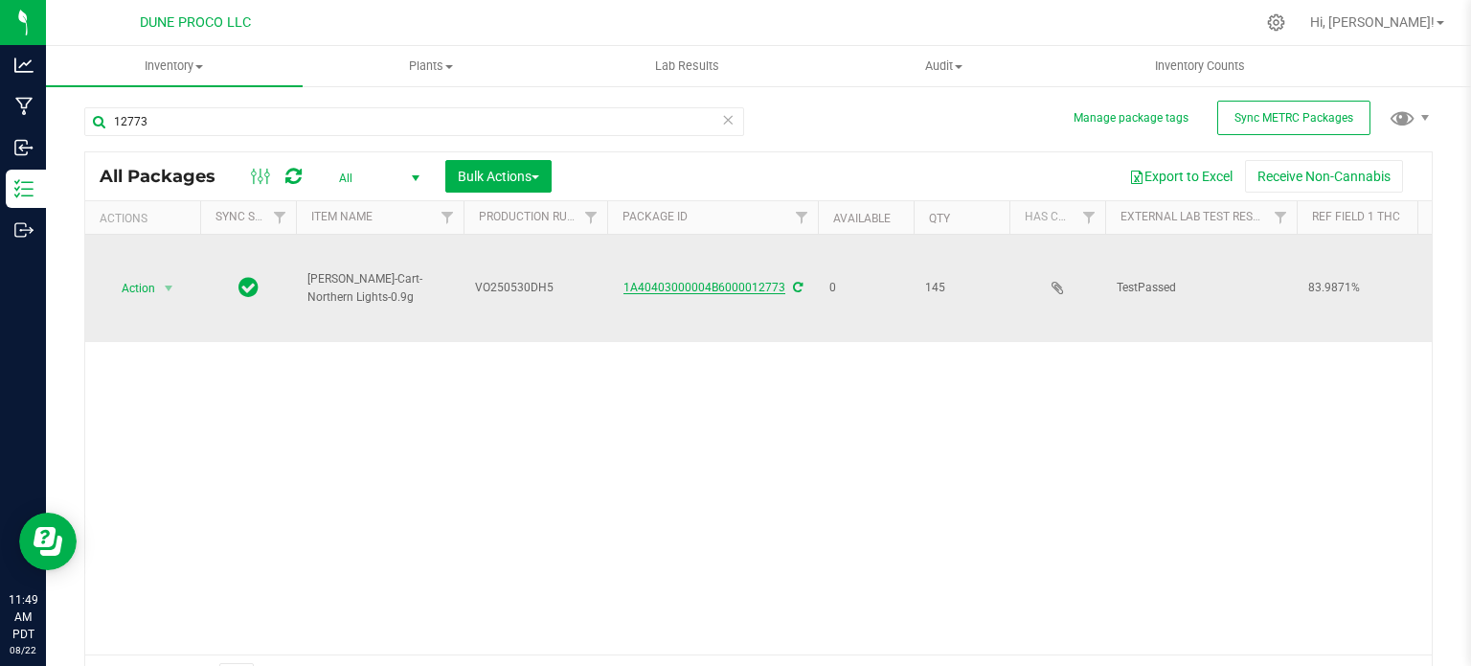
click at [677, 286] on link "1A40403000004B6000012773" at bounding box center [705, 287] width 162 height 13
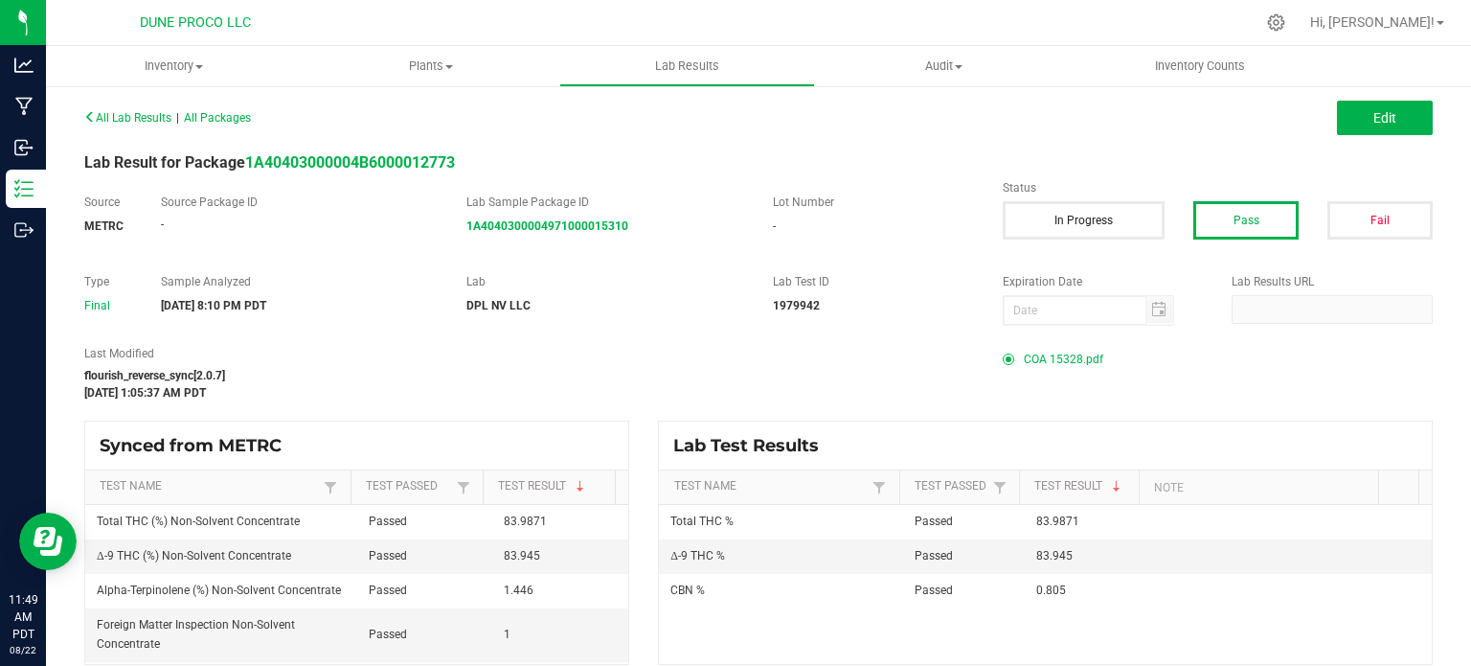
click at [1045, 358] on span "COA 15328.pdf" at bounding box center [1064, 359] width 80 height 29
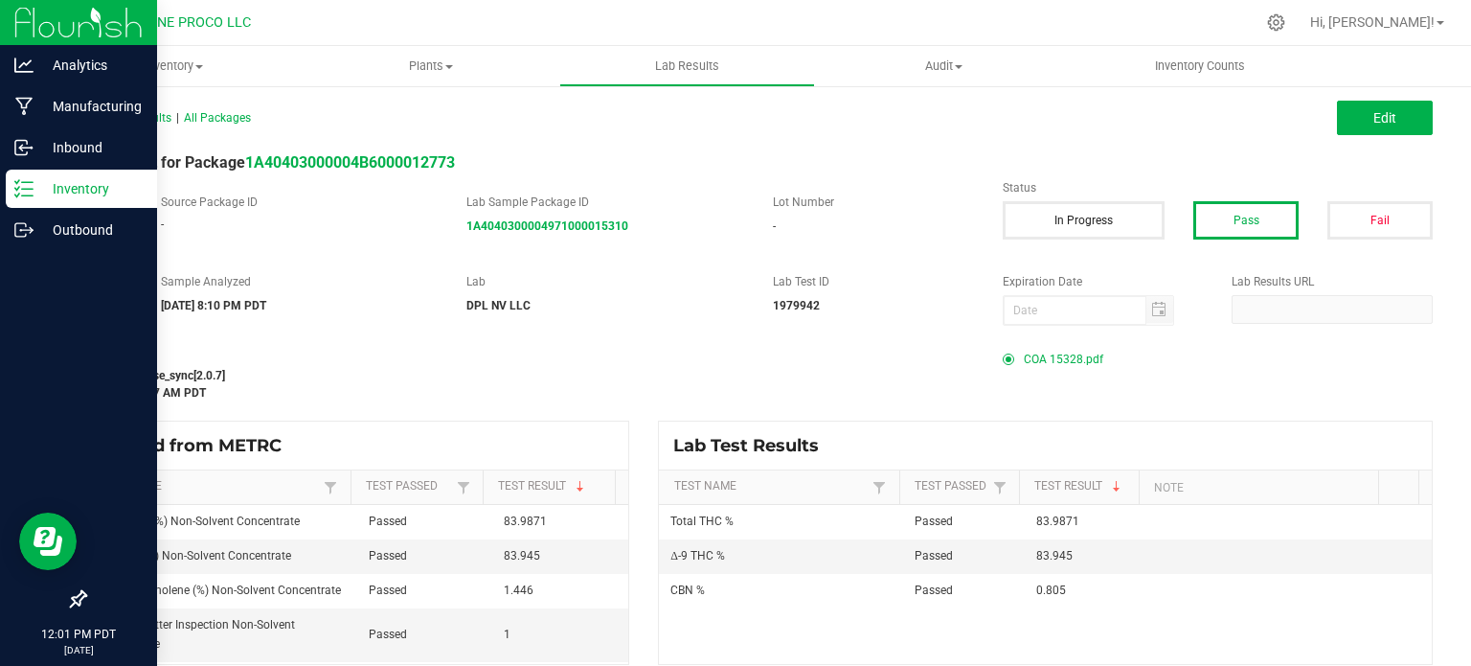
click at [34, 190] on p "Inventory" at bounding box center [91, 188] width 115 height 23
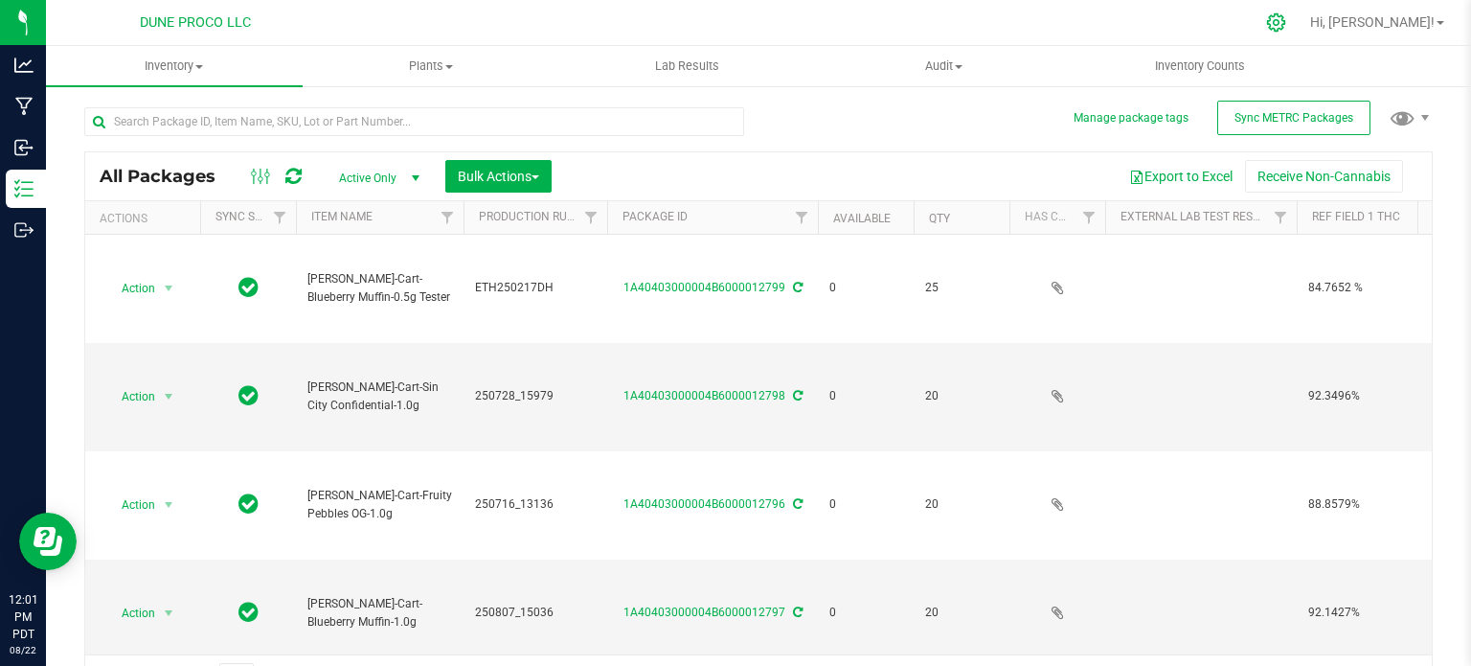
click at [1287, 15] on icon at bounding box center [1276, 22] width 20 height 20
click at [1287, 28] on icon at bounding box center [1276, 22] width 20 height 20
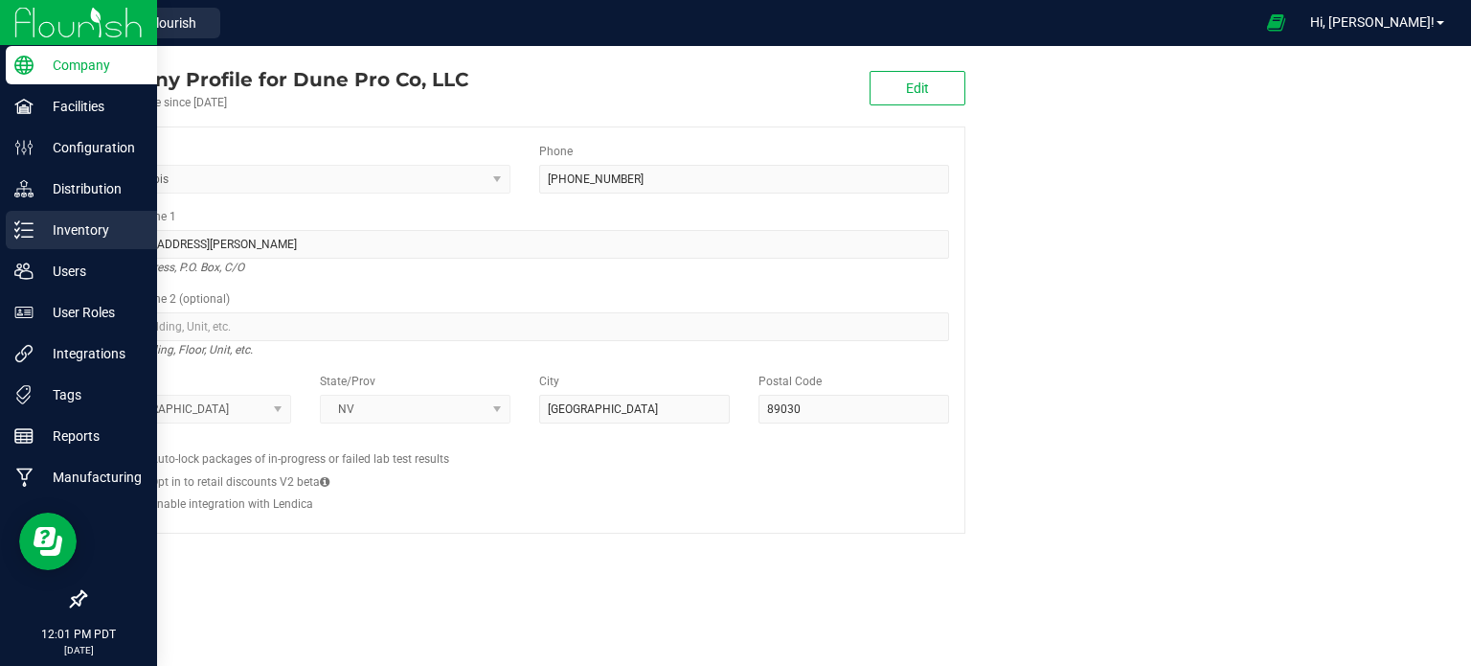
click at [57, 233] on p "Inventory" at bounding box center [91, 229] width 115 height 23
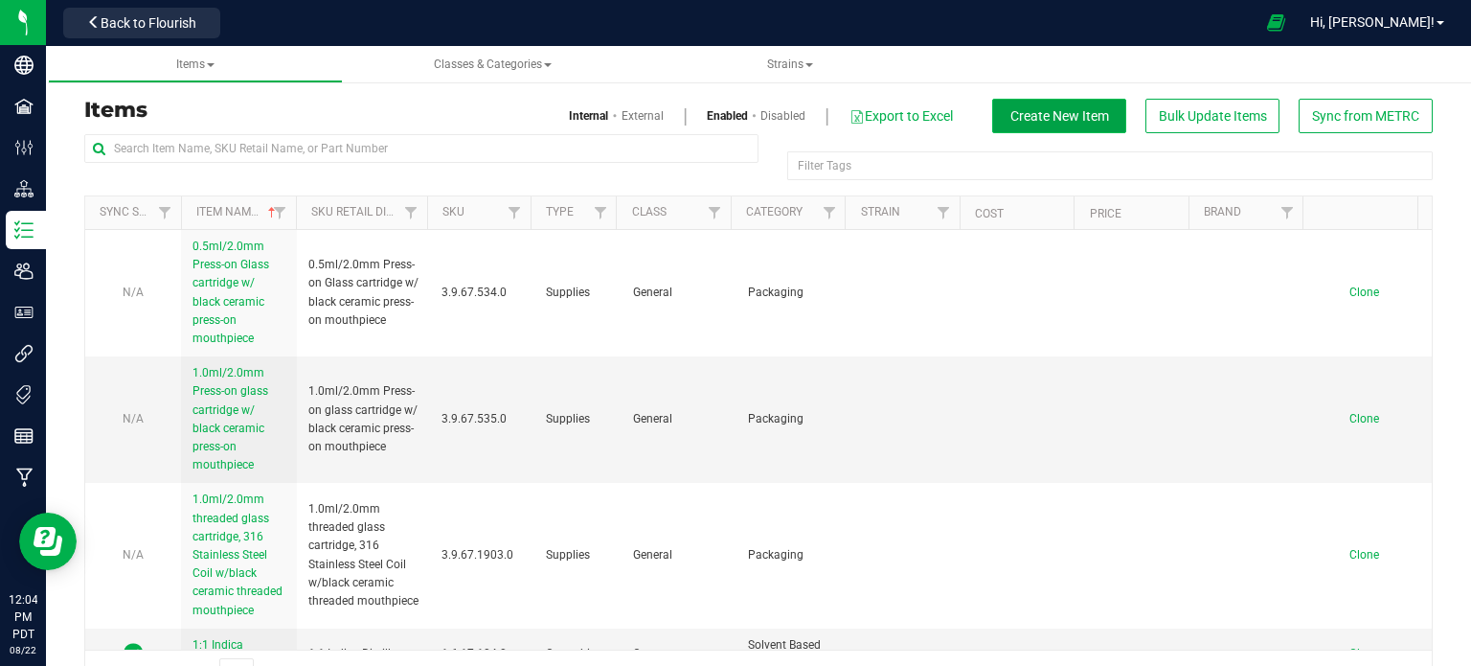
click at [1070, 118] on span "Create New Item" at bounding box center [1060, 115] width 99 height 15
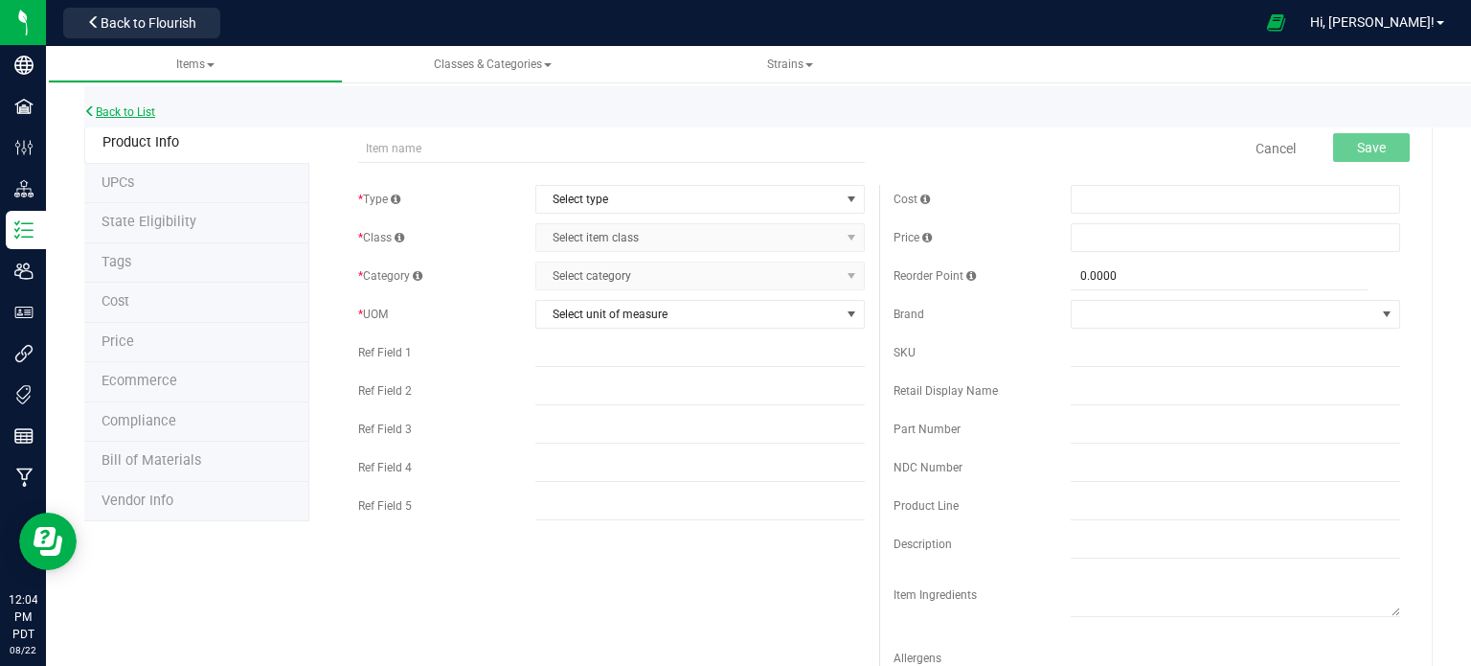
click at [109, 111] on link "Back to List" at bounding box center [119, 111] width 71 height 13
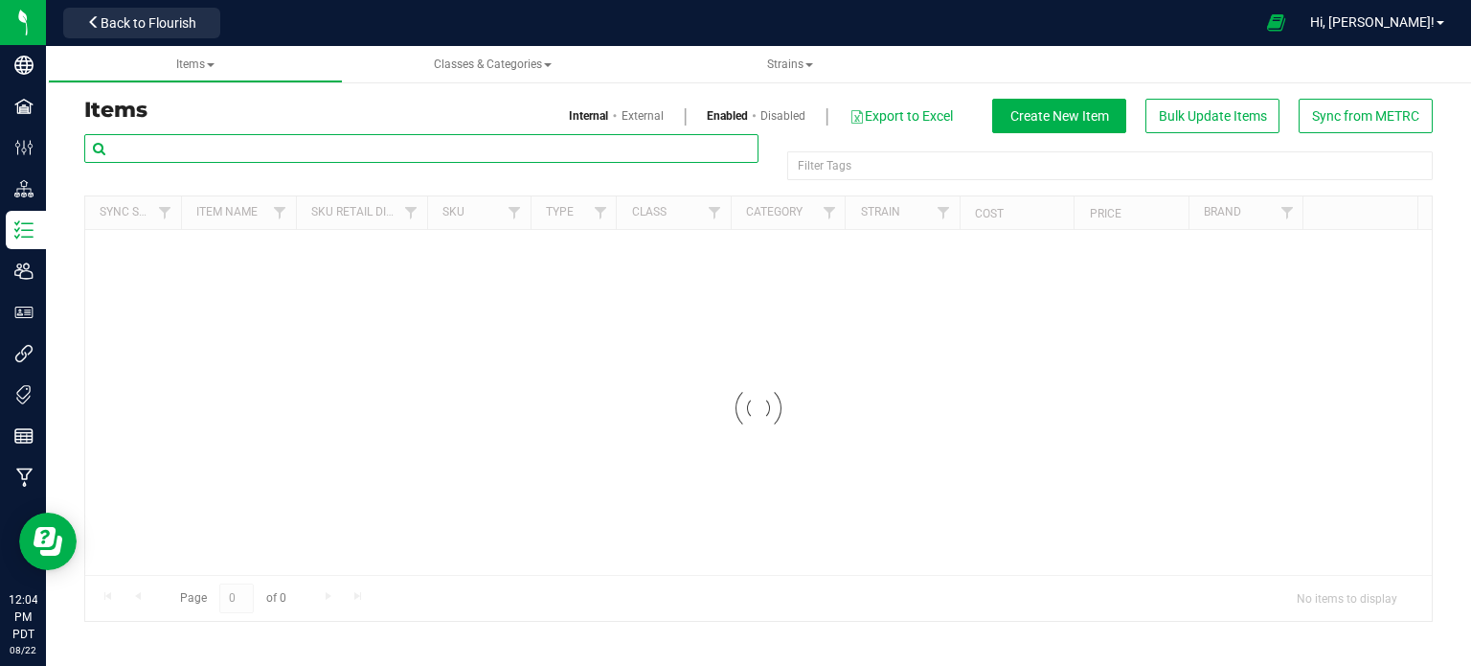
click at [230, 148] on input "text" at bounding box center [421, 148] width 674 height 29
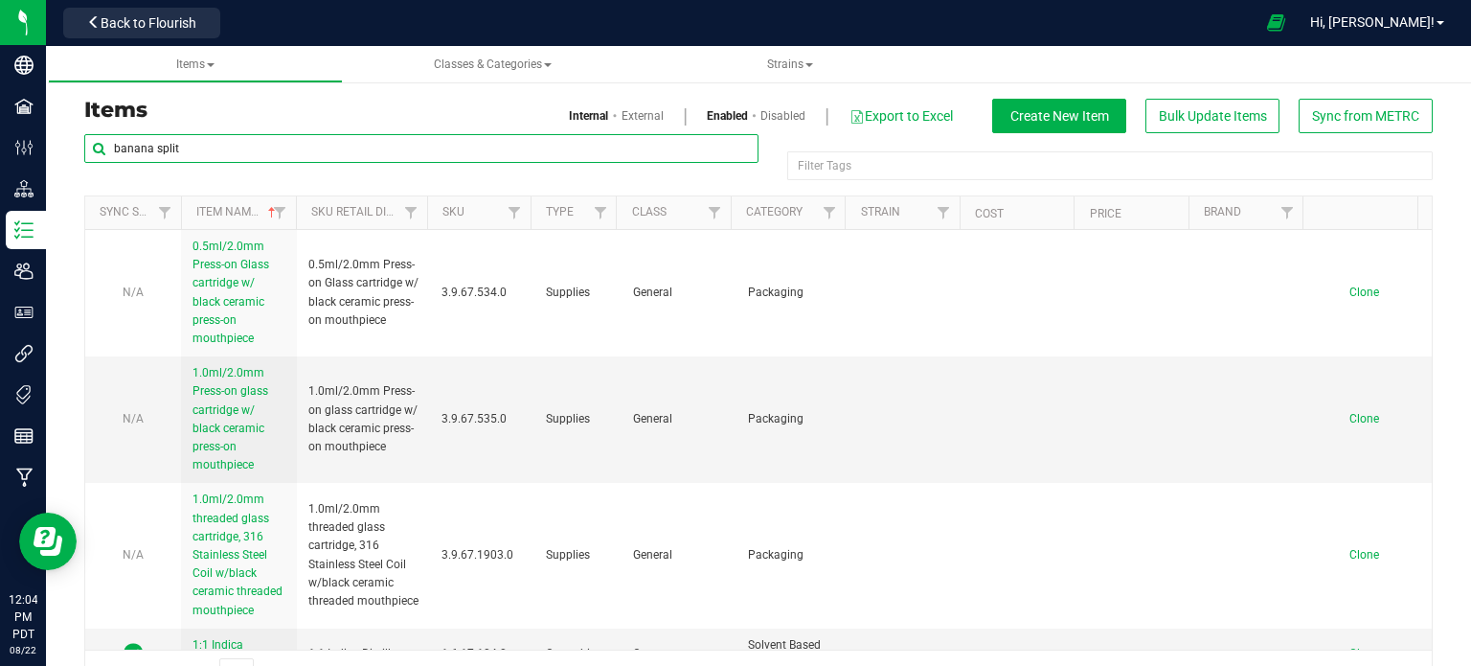
type input "banana split"
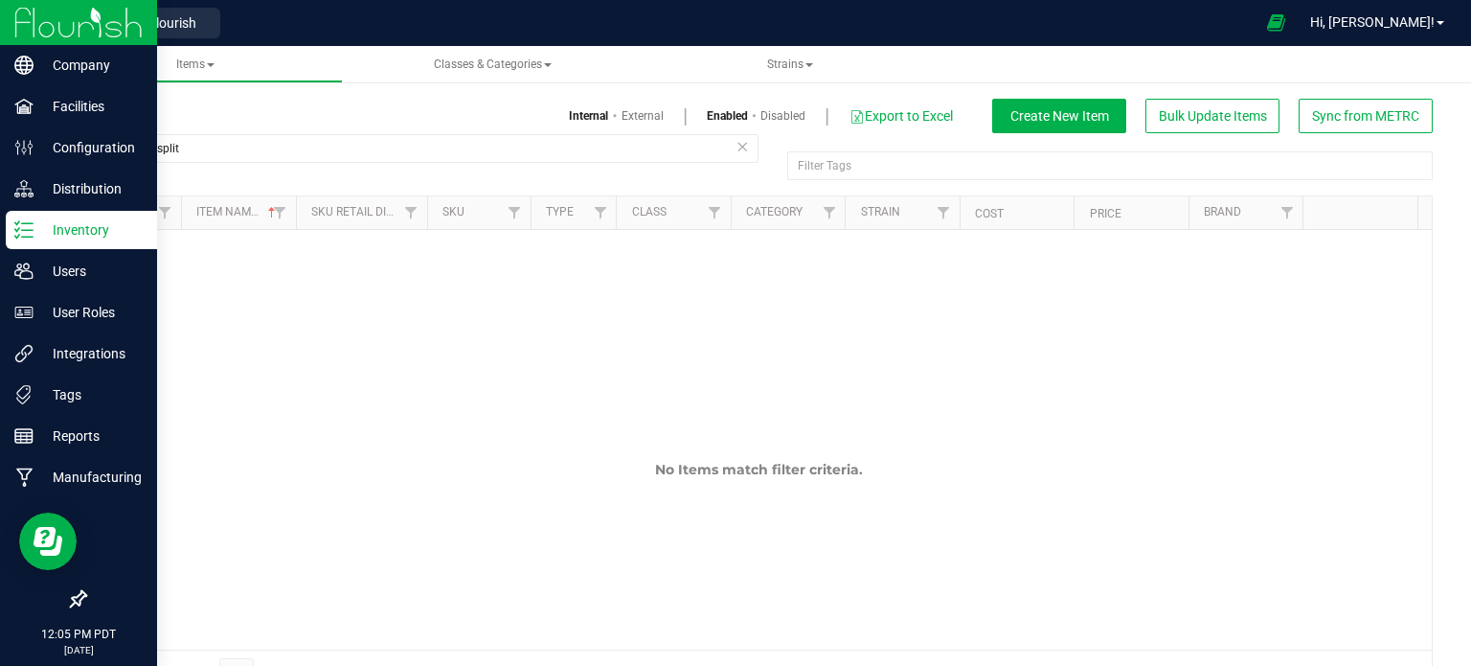
click at [32, 225] on icon at bounding box center [23, 229] width 19 height 19
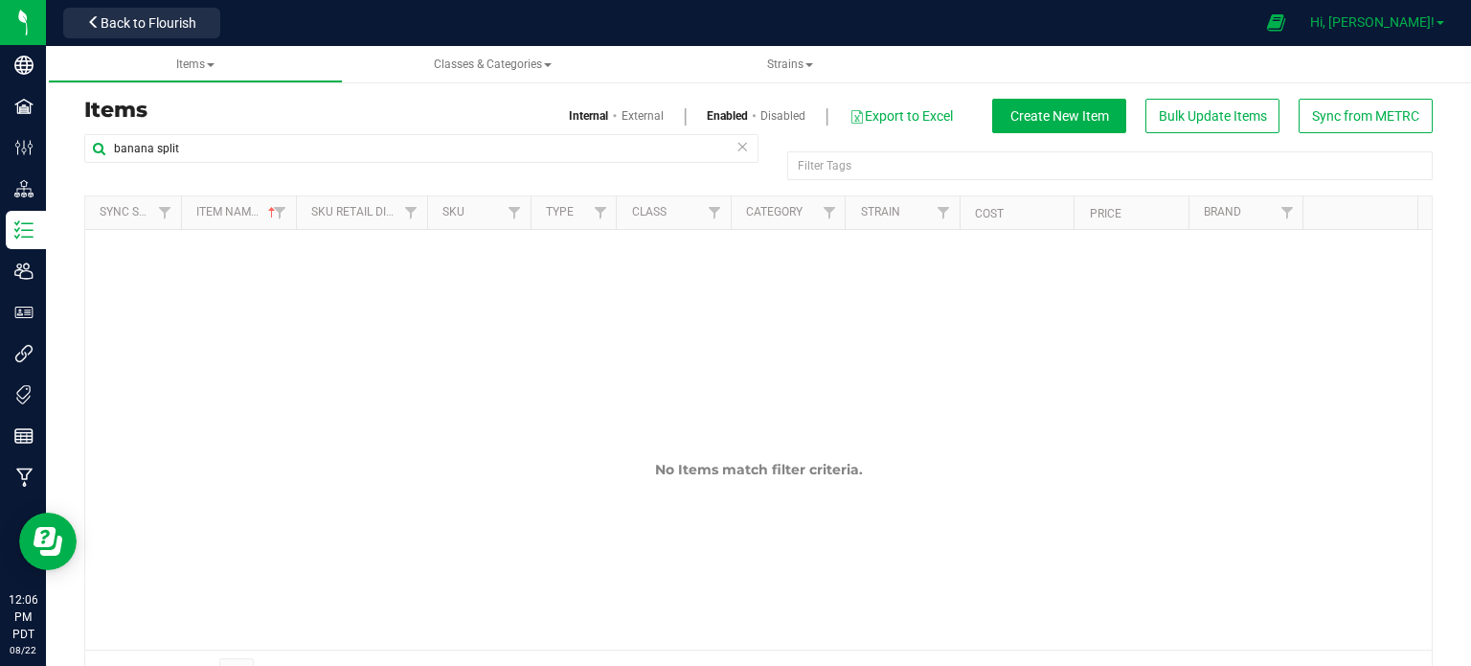
click at [1443, 24] on span at bounding box center [1441, 23] width 8 height 4
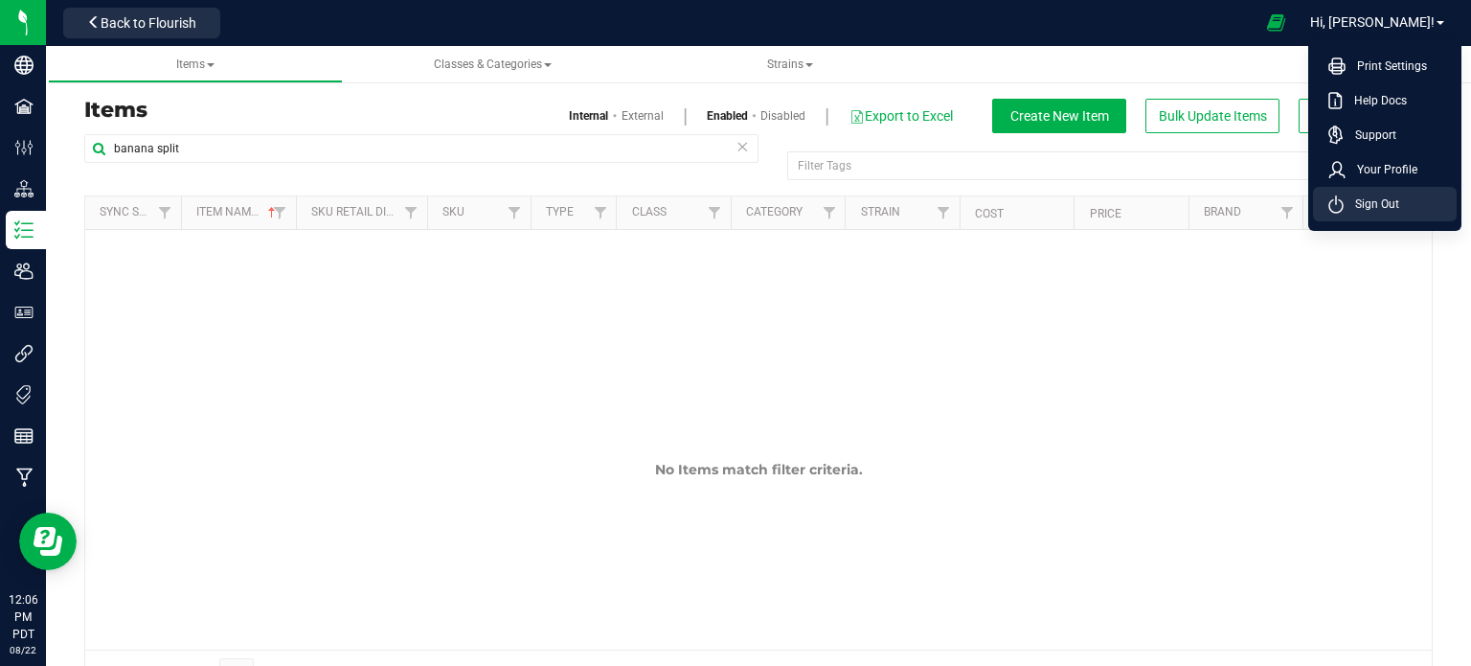
click at [1338, 208] on icon at bounding box center [1336, 204] width 15 height 18
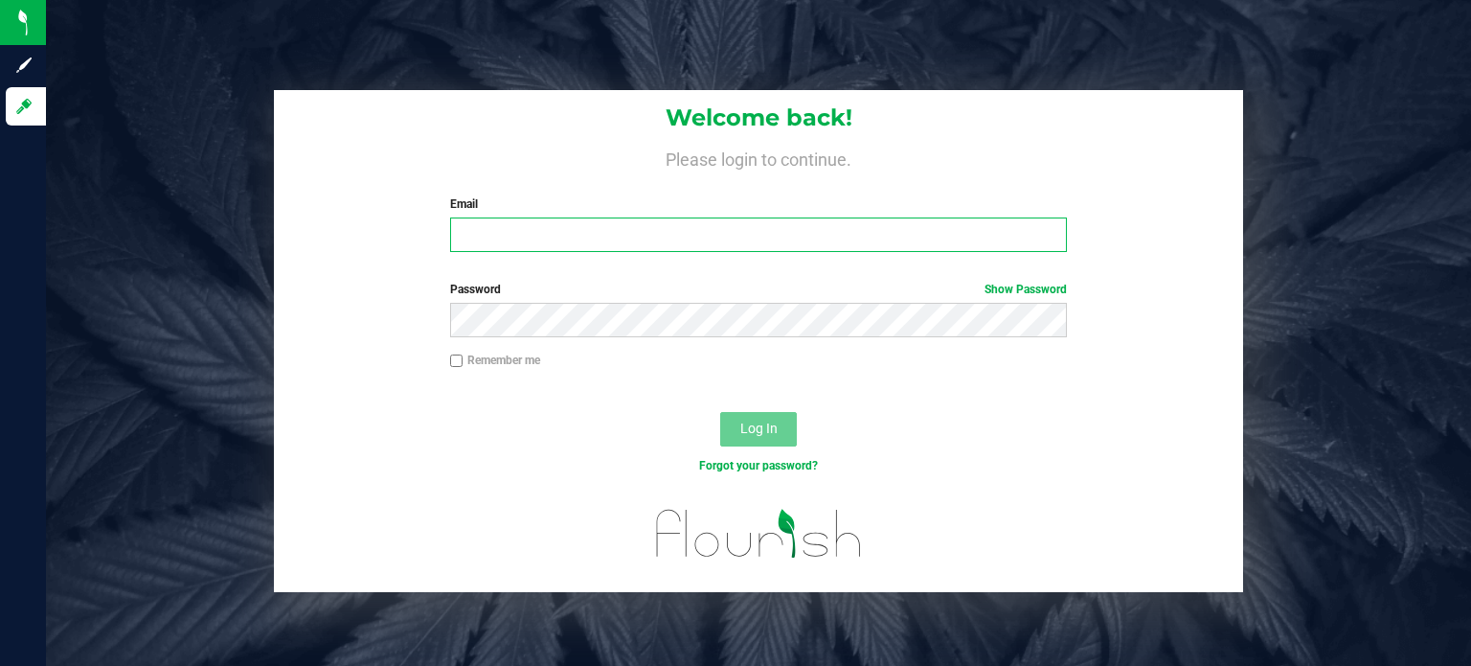
type input "[EMAIL_ADDRESS][PERSON_NAME][DOMAIN_NAME]"
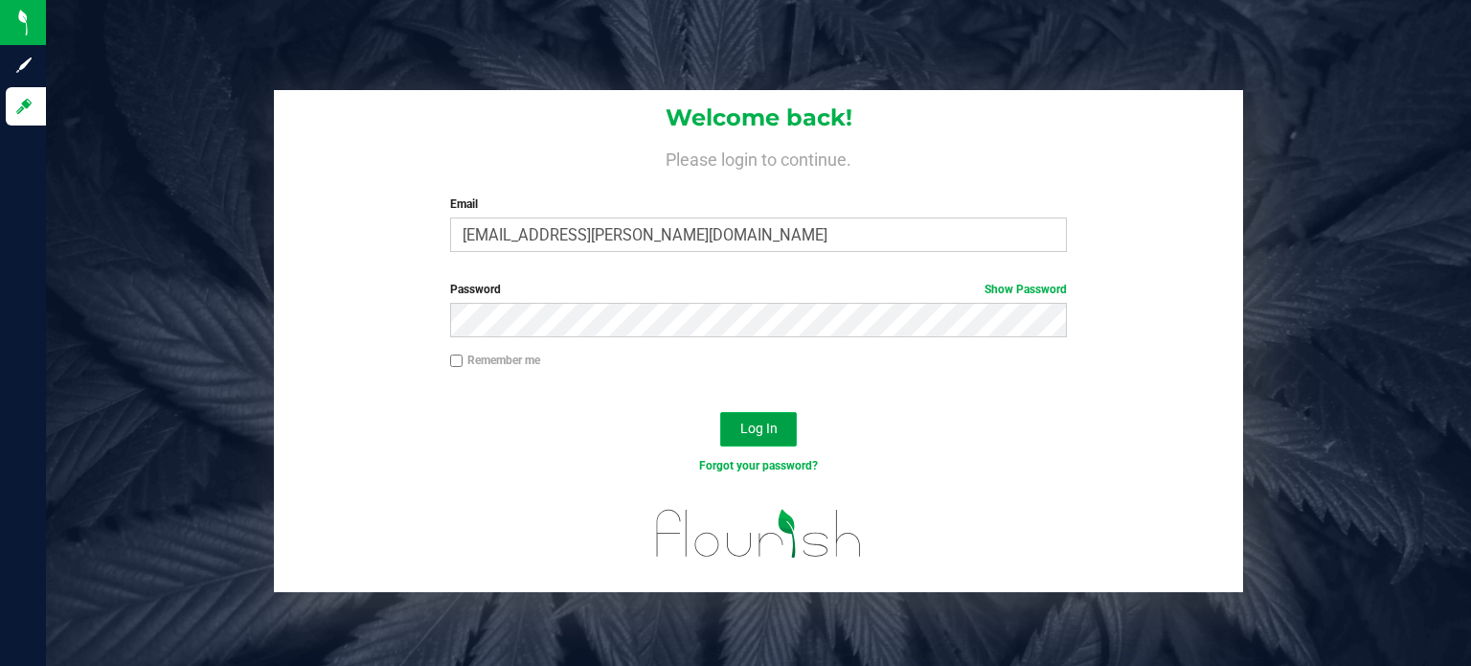
click at [744, 423] on span "Log In" at bounding box center [759, 428] width 37 height 15
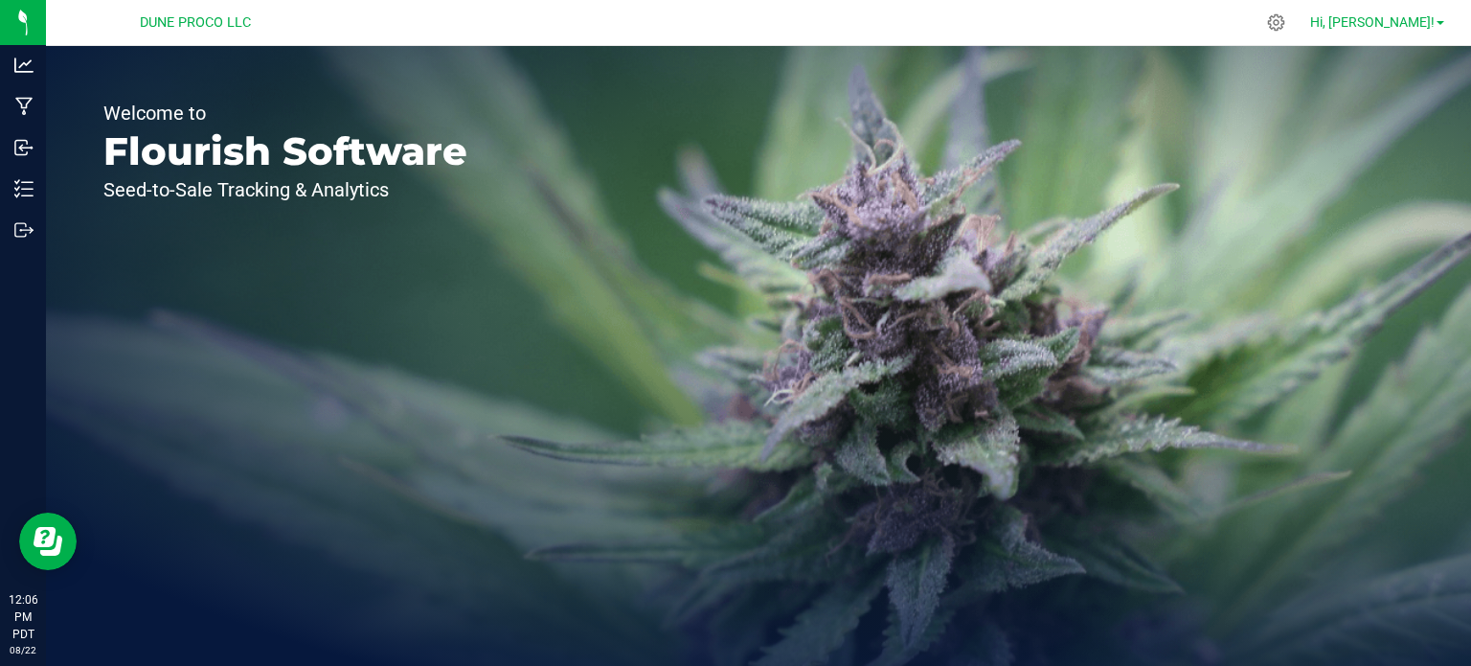
click at [1443, 21] on span at bounding box center [1441, 23] width 8 height 4
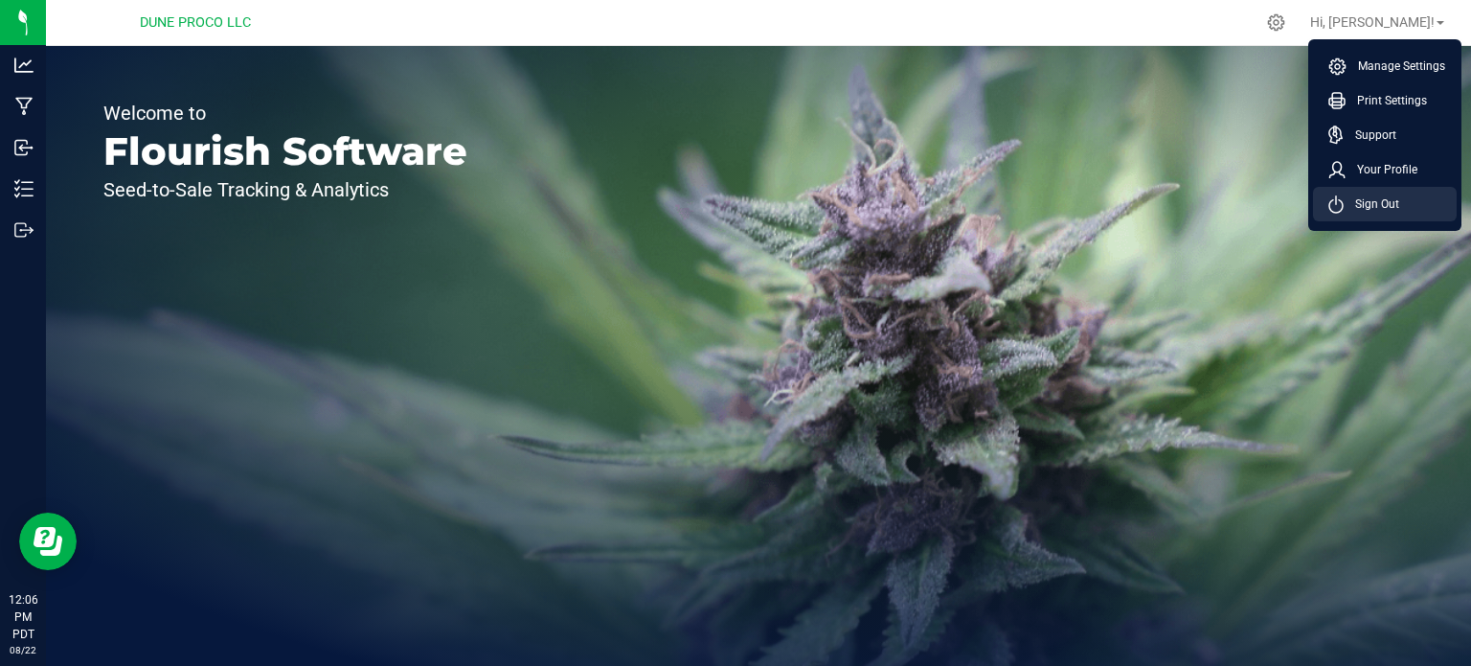
click at [1357, 195] on span "Sign Out" at bounding box center [1372, 203] width 56 height 19
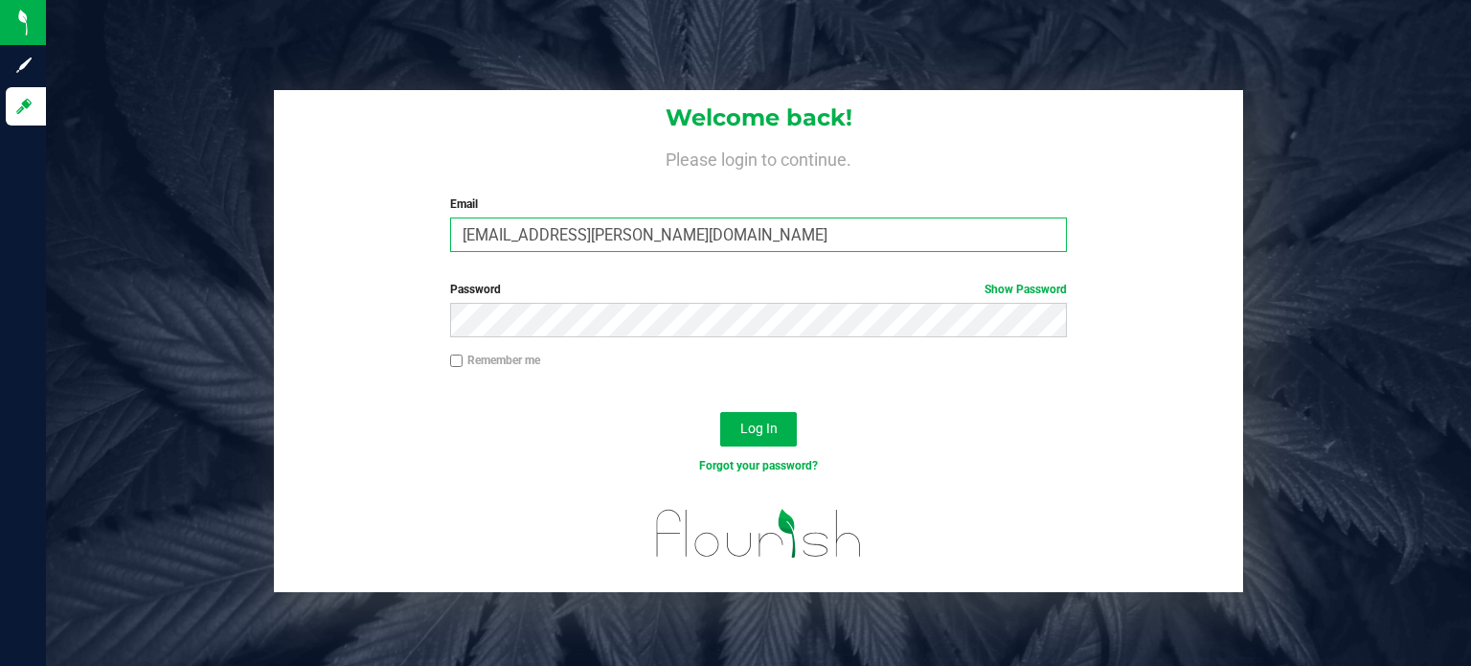
click at [786, 220] on input "[EMAIL_ADDRESS][PERSON_NAME][DOMAIN_NAME]" at bounding box center [759, 234] width 618 height 34
type input "maxxodonnell1995@gmail.com"
click at [754, 416] on button "Log In" at bounding box center [758, 429] width 77 height 34
